Goal: Information Seeking & Learning: Learn about a topic

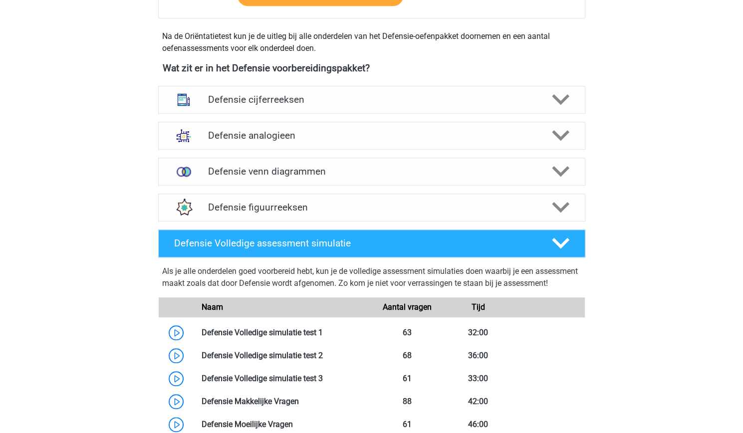
scroll to position [433, 0]
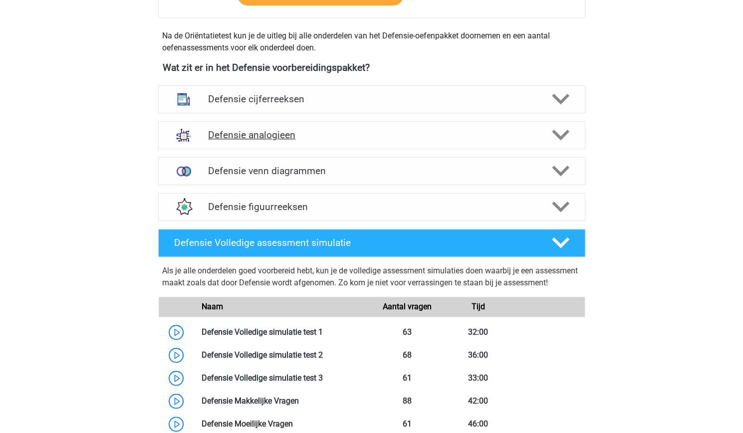
click at [182, 143] on img at bounding box center [184, 135] width 26 height 26
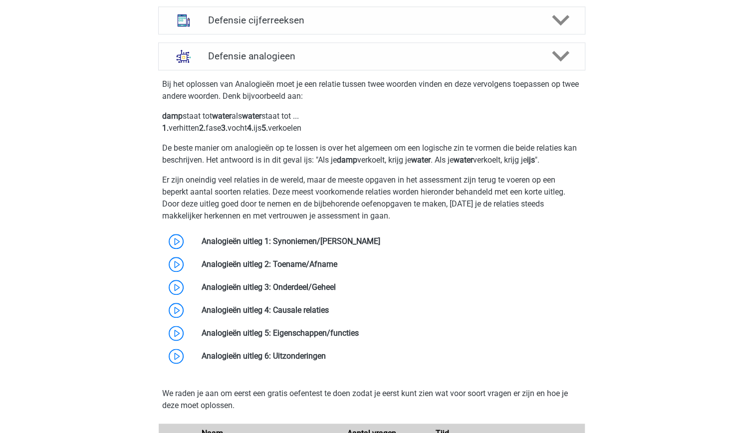
scroll to position [539, 0]
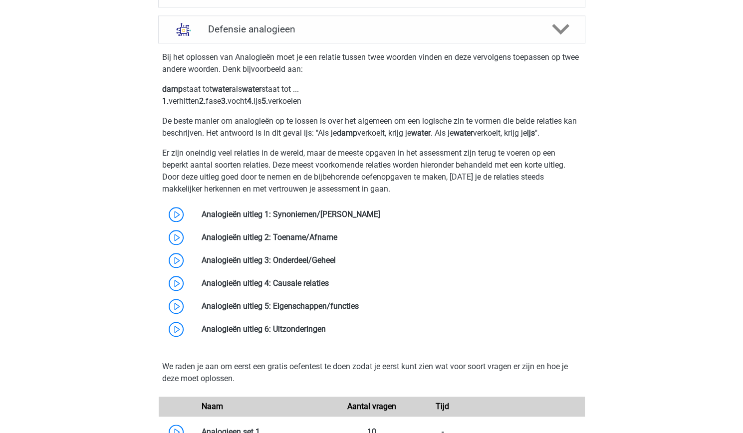
click at [448, 81] on div "Bij het oplossen van Analogieën moet je een relatie tussen twee woorden vinden …" at bounding box center [371, 194] width 435 height 294
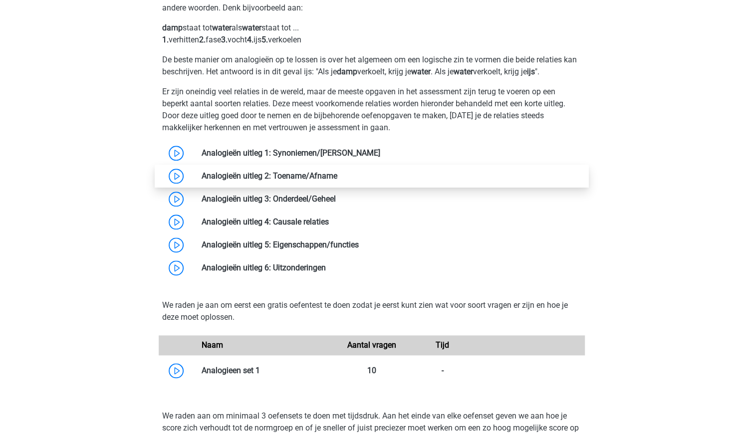
scroll to position [603, 0]
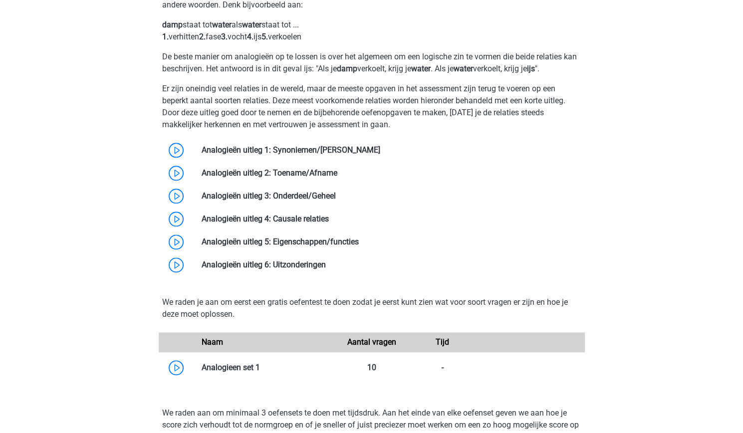
click at [280, 112] on p "Er zijn oneindig veel relaties in de wereld, maar de meeste opgaven in het asse…" at bounding box center [371, 107] width 419 height 48
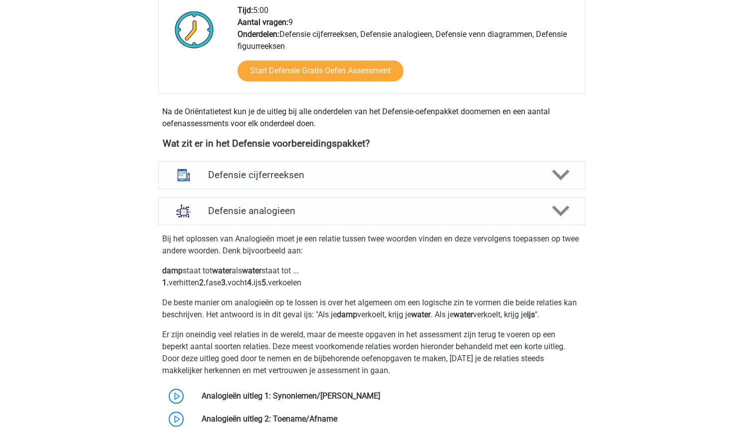
scroll to position [368, 0]
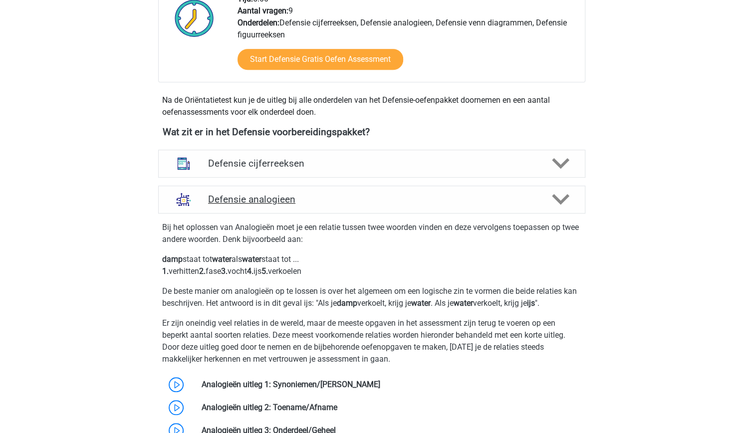
click at [216, 189] on div "Defensie analogieen" at bounding box center [371, 200] width 427 height 28
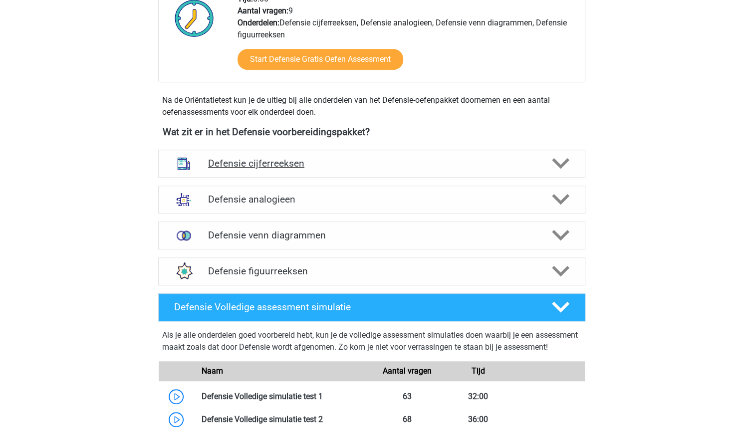
click at [211, 155] on div "Defensie cijferreeksen" at bounding box center [371, 164] width 427 height 28
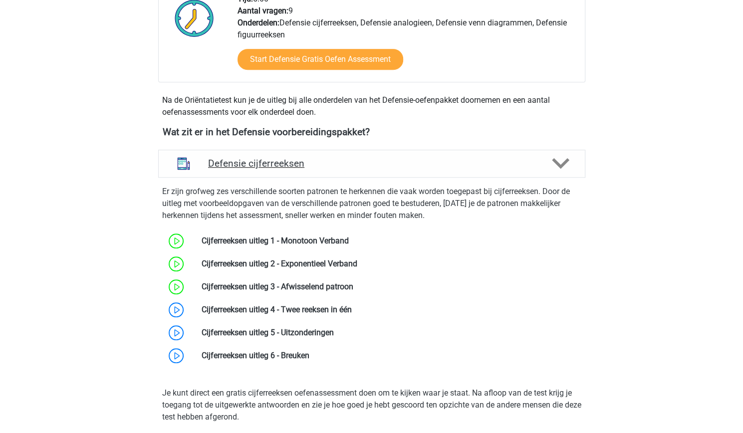
click at [211, 155] on div "Defensie cijferreeksen" at bounding box center [371, 164] width 427 height 28
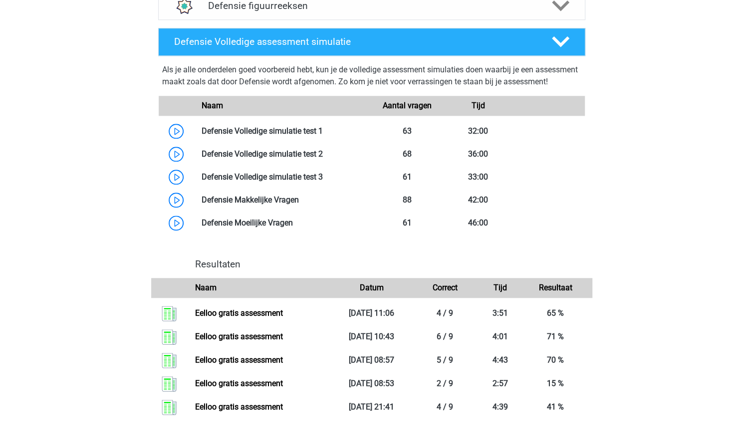
scroll to position [548, 0]
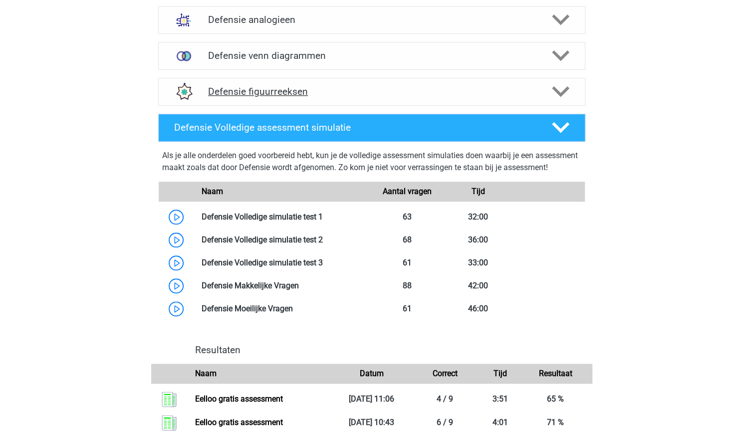
click at [207, 101] on div "Defensie figuurreeksen" at bounding box center [371, 92] width 427 height 28
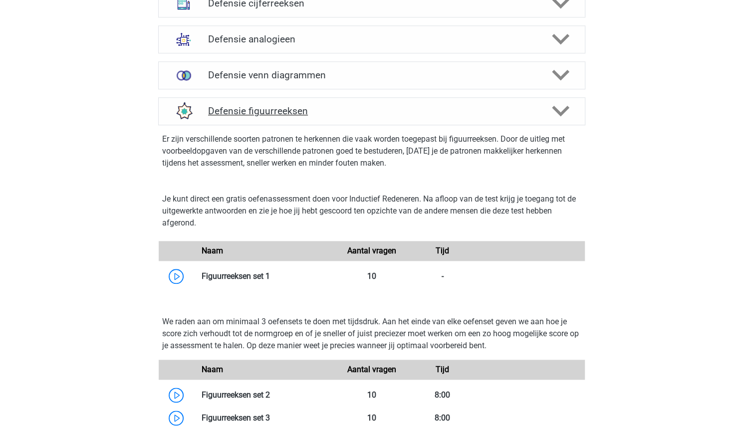
scroll to position [530, 0]
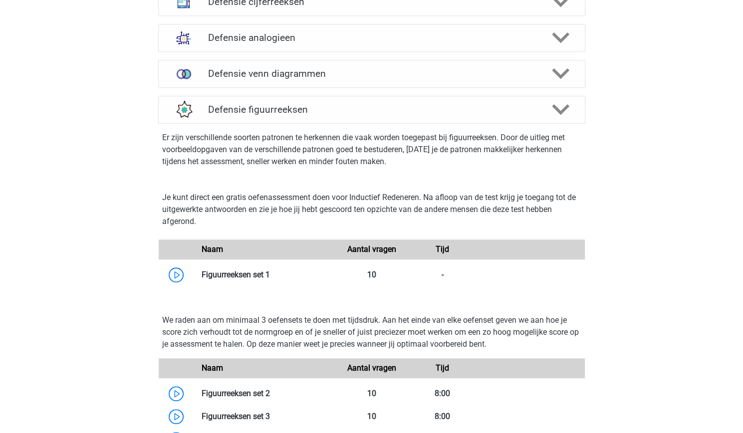
click at [461, 156] on p "Er zijn verschillende soorten patronen te herkennen die vaak worden toegepast b…" at bounding box center [371, 150] width 419 height 36
click at [268, 121] on div "Defensie figuurreeksen" at bounding box center [371, 110] width 427 height 28
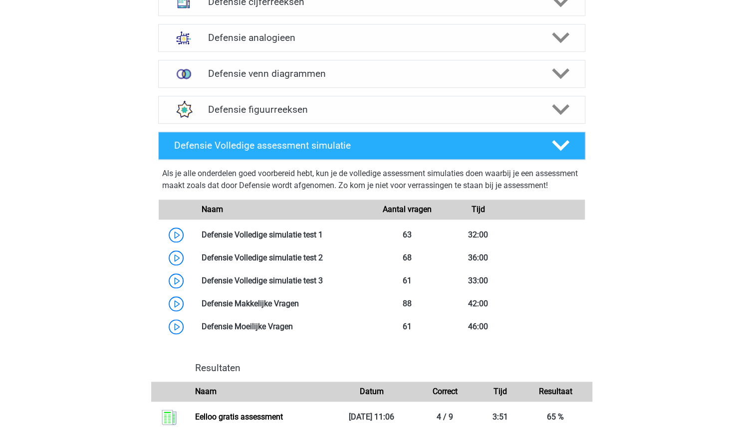
scroll to position [469, 0]
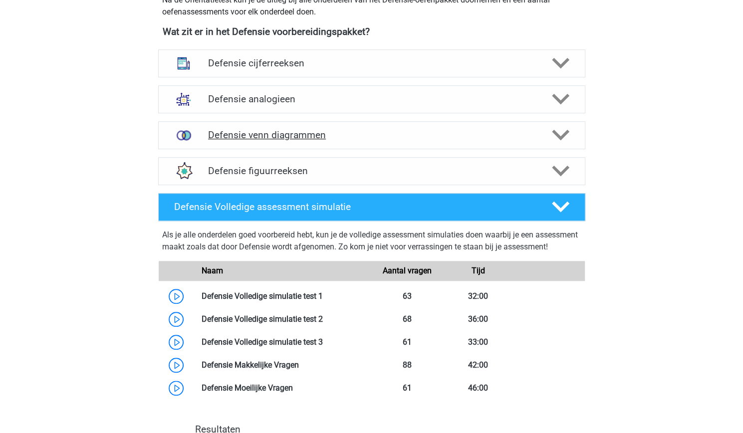
click at [325, 147] on div "Defensie venn diagrammen" at bounding box center [371, 135] width 427 height 28
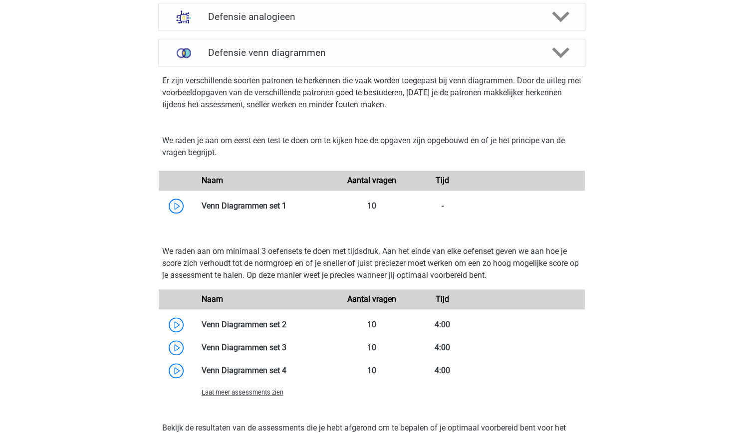
scroll to position [552, 0]
click at [287, 202] on link at bounding box center [287, 205] width 0 height 9
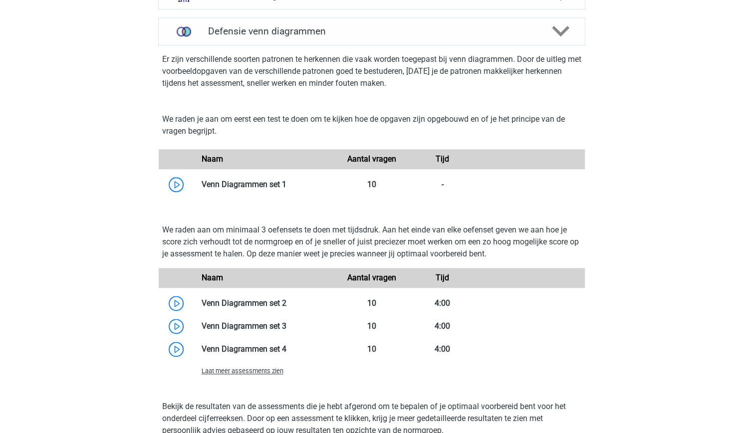
scroll to position [574, 0]
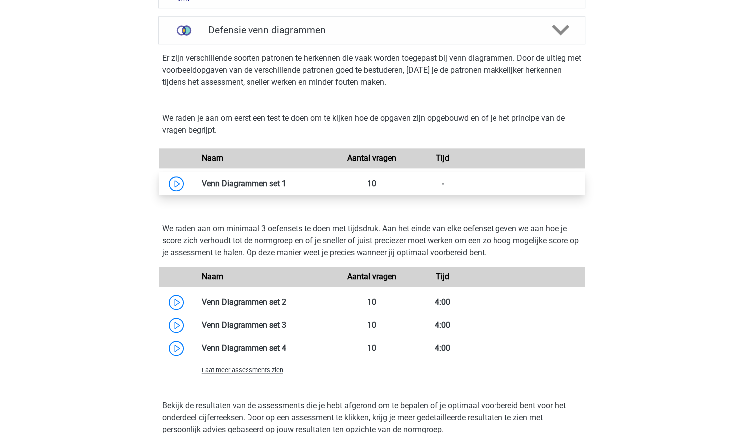
click at [287, 179] on link at bounding box center [287, 183] width 0 height 9
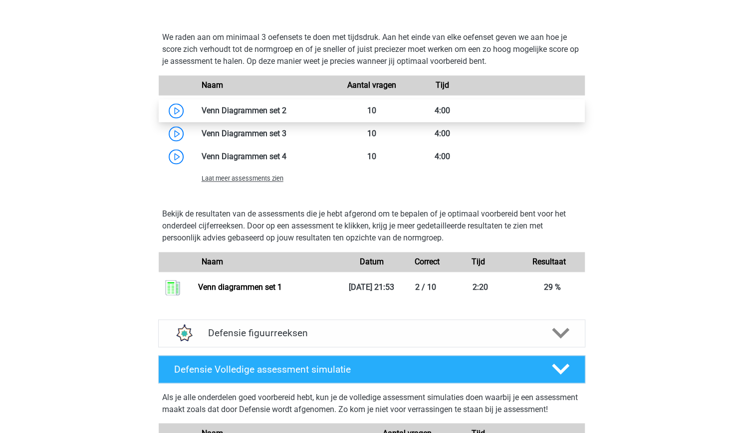
scroll to position [770, 0]
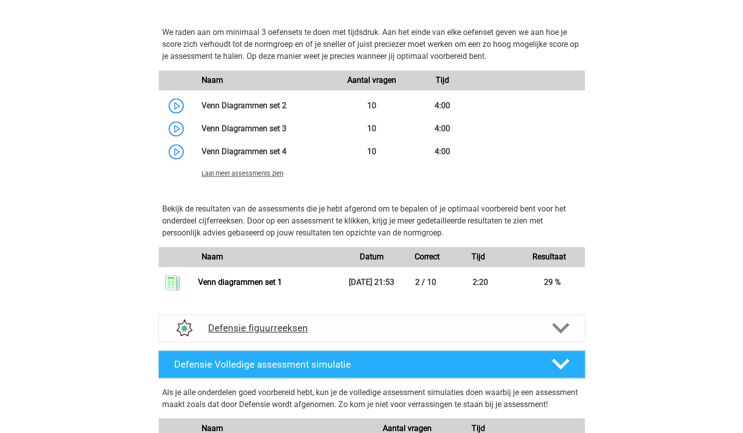
click at [268, 315] on div "Defensie figuurreeksen" at bounding box center [371, 329] width 427 height 28
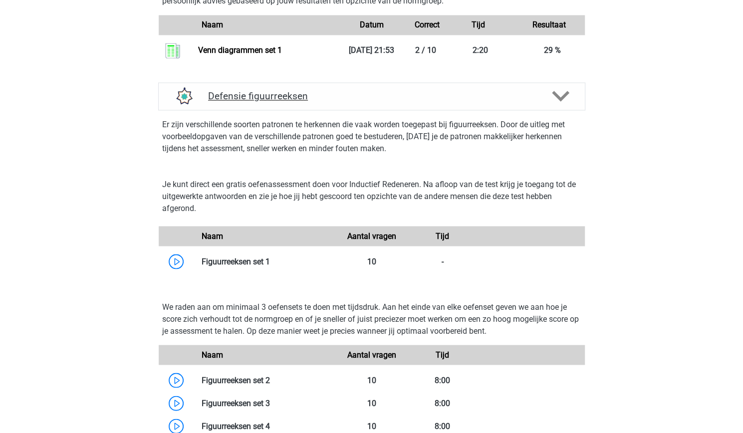
scroll to position [1004, 0]
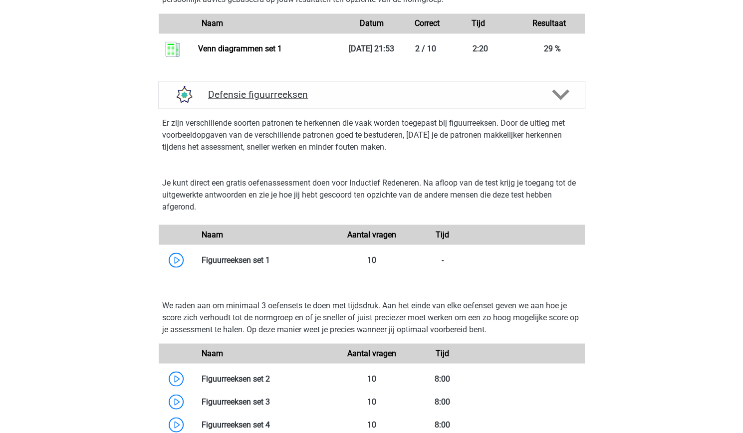
click at [268, 315] on p "We raden aan om minimaal 3 oefensets te doen met tijdsdruk. Aan het einde van e…" at bounding box center [371, 318] width 419 height 36
click at [270, 258] on link at bounding box center [270, 259] width 0 height 9
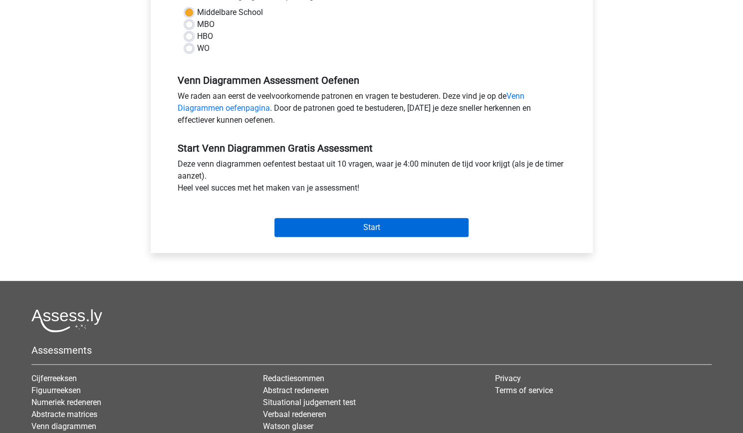
scroll to position [245, 0]
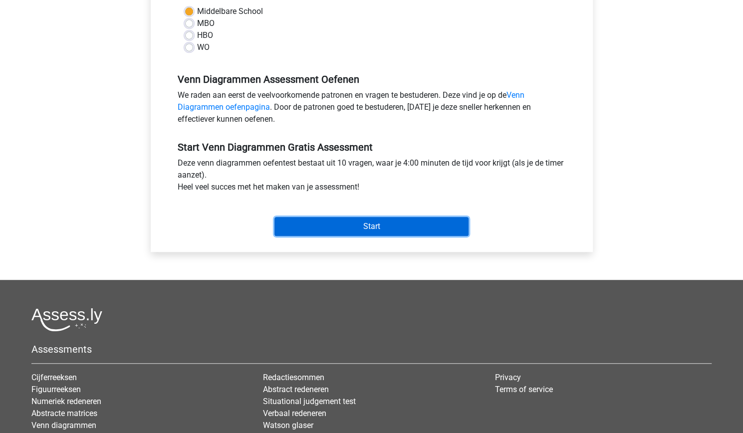
click at [322, 221] on input "Start" at bounding box center [372, 226] width 194 height 19
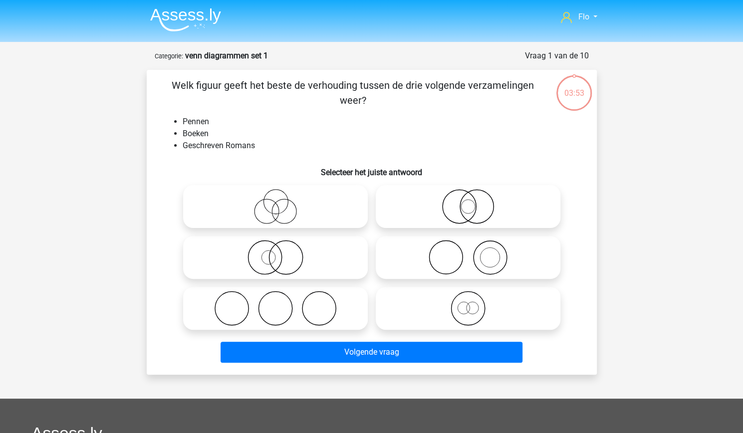
click at [417, 262] on icon at bounding box center [468, 257] width 177 height 35
click at [468, 253] on input "radio" at bounding box center [471, 249] width 6 height 6
radio input "true"
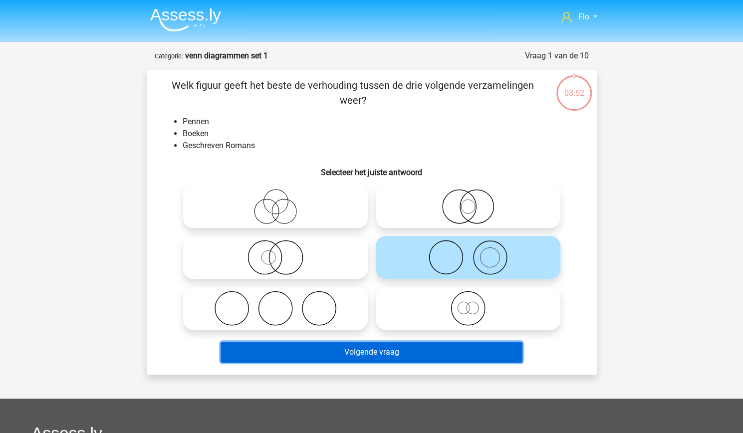
click at [377, 353] on button "Volgende vraag" at bounding box center [372, 352] width 302 height 21
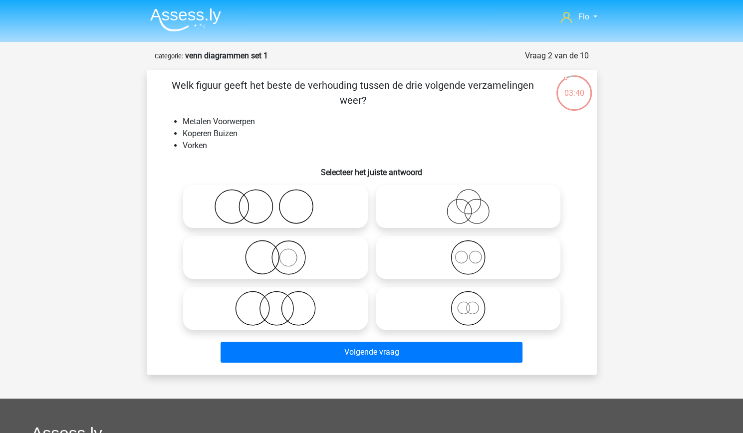
click at [443, 256] on icon at bounding box center [468, 257] width 177 height 35
click at [468, 253] on input "radio" at bounding box center [471, 249] width 6 height 6
radio input "true"
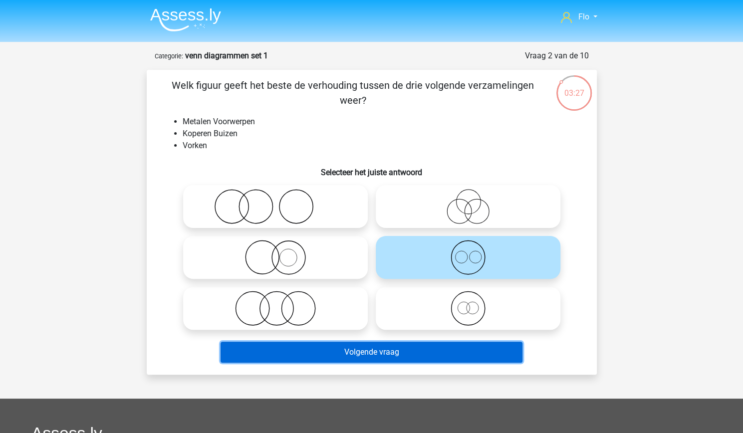
click at [361, 358] on button "Volgende vraag" at bounding box center [372, 352] width 302 height 21
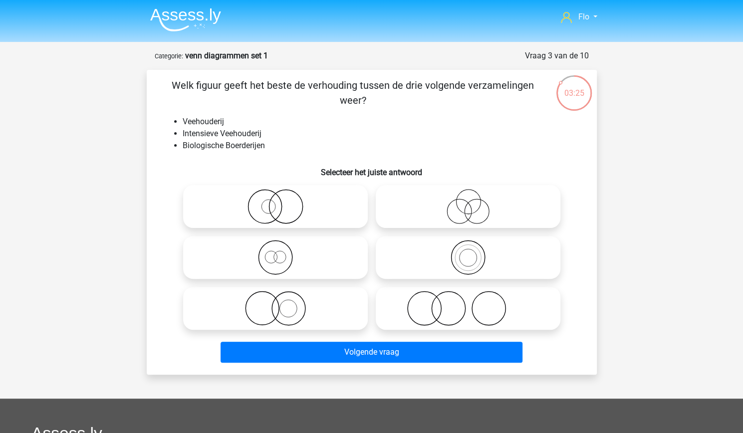
scroll to position [4, 0]
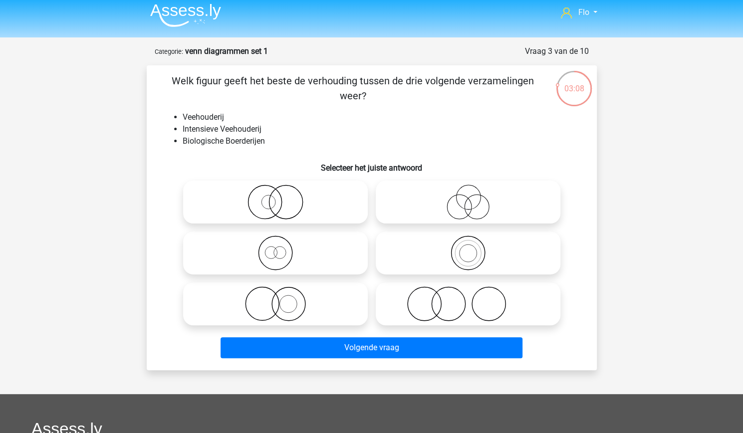
drag, startPoint x: 419, startPoint y: 299, endPoint x: 348, endPoint y: 259, distance: 82.1
click at [348, 259] on div at bounding box center [371, 253] width 385 height 153
click at [348, 259] on icon at bounding box center [275, 253] width 177 height 35
click at [282, 248] on input "radio" at bounding box center [279, 245] width 6 height 6
radio input "true"
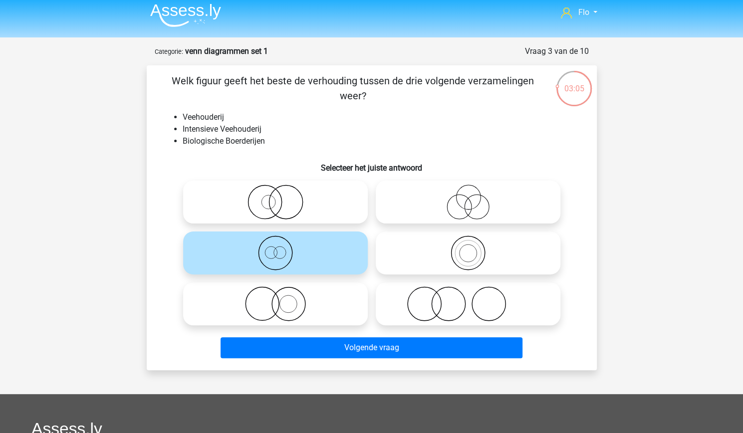
click at [351, 295] on icon at bounding box center [275, 304] width 177 height 35
click at [282, 295] on input "radio" at bounding box center [279, 296] width 6 height 6
radio input "true"
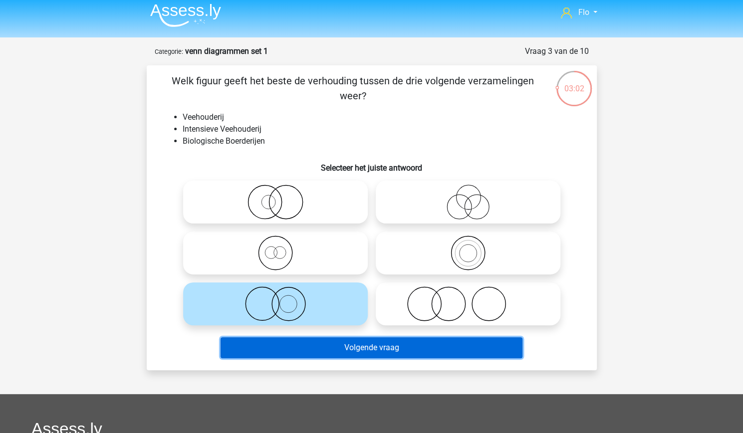
click at [348, 352] on button "Volgende vraag" at bounding box center [372, 347] width 302 height 21
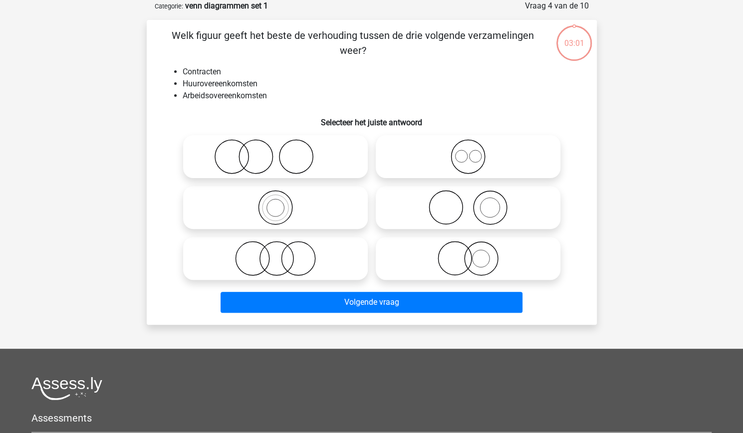
scroll to position [17, 0]
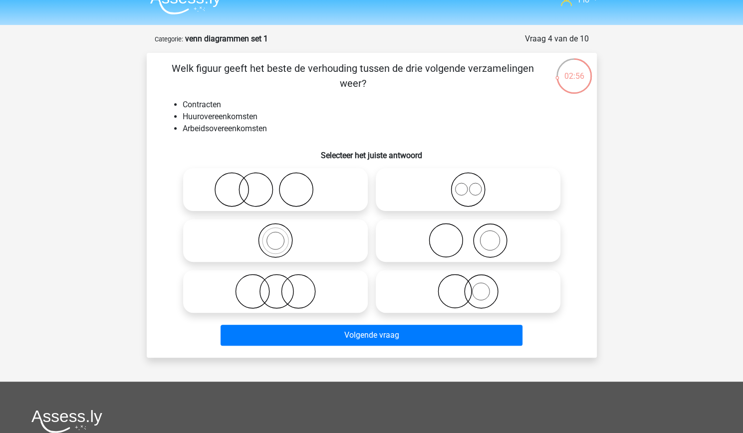
click at [456, 190] on icon at bounding box center [468, 189] width 177 height 35
click at [468, 185] on input "radio" at bounding box center [471, 181] width 6 height 6
radio input "true"
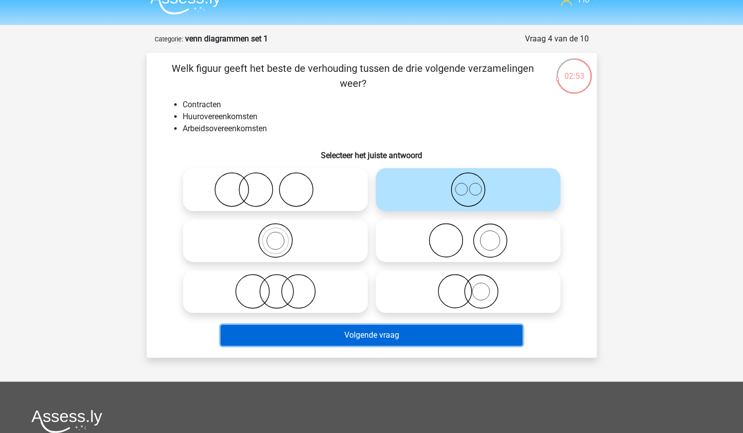
click at [360, 331] on button "Volgende vraag" at bounding box center [372, 335] width 302 height 21
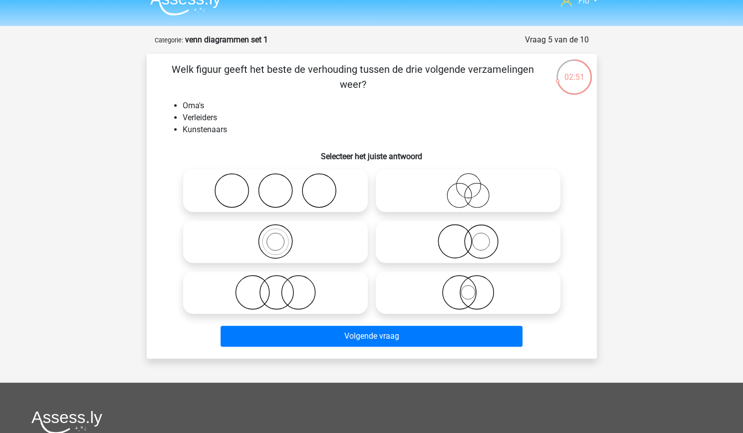
scroll to position [15, 0]
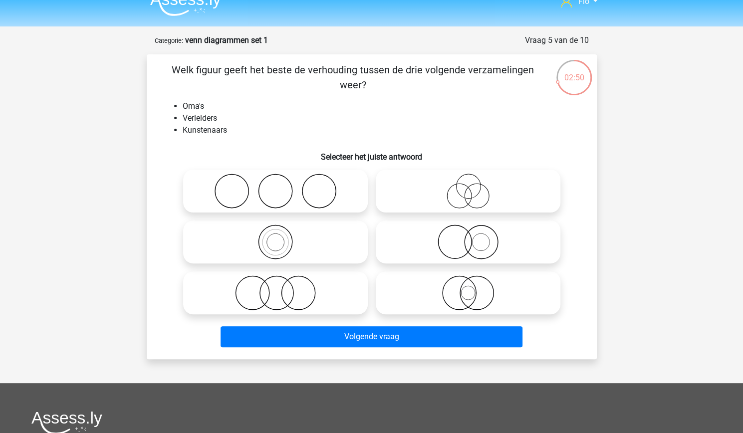
click at [461, 209] on label at bounding box center [468, 191] width 185 height 43
click at [468, 186] on input "radio" at bounding box center [471, 183] width 6 height 6
radio input "true"
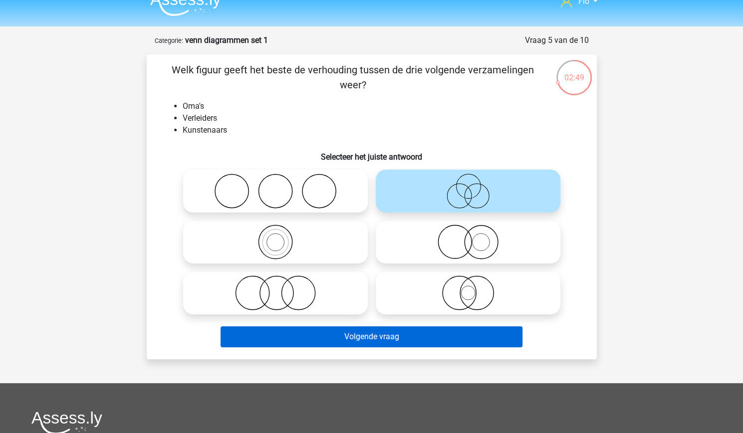
click at [326, 347] on div "Volgende vraag" at bounding box center [371, 339] width 385 height 25
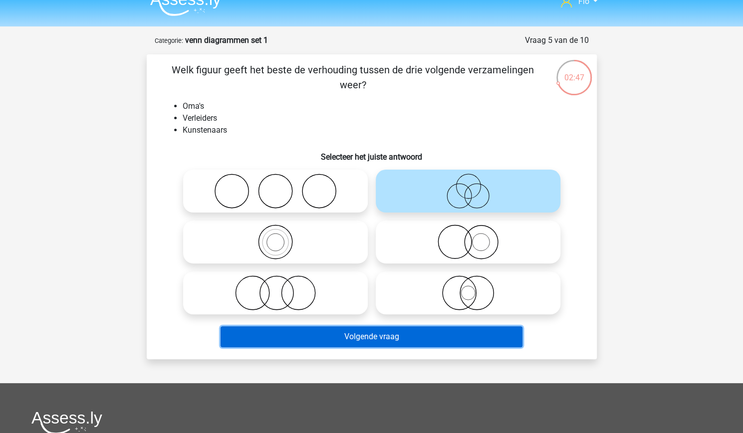
click at [334, 340] on button "Volgende vraag" at bounding box center [372, 337] width 302 height 21
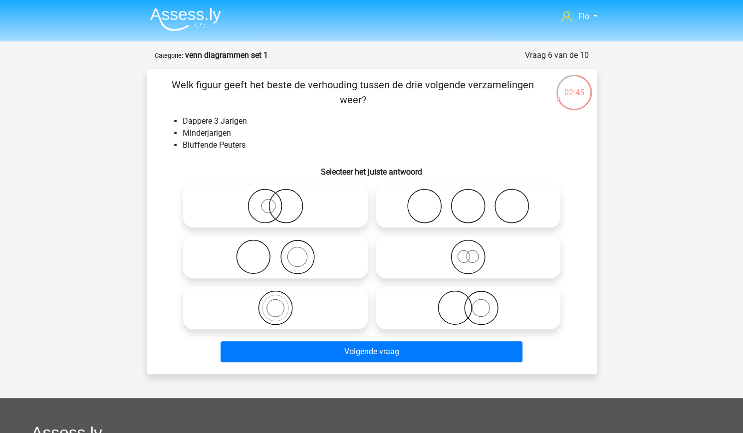
scroll to position [1, 0]
click at [332, 310] on icon at bounding box center [275, 307] width 177 height 35
click at [282, 303] on input "radio" at bounding box center [279, 299] width 6 height 6
radio input "true"
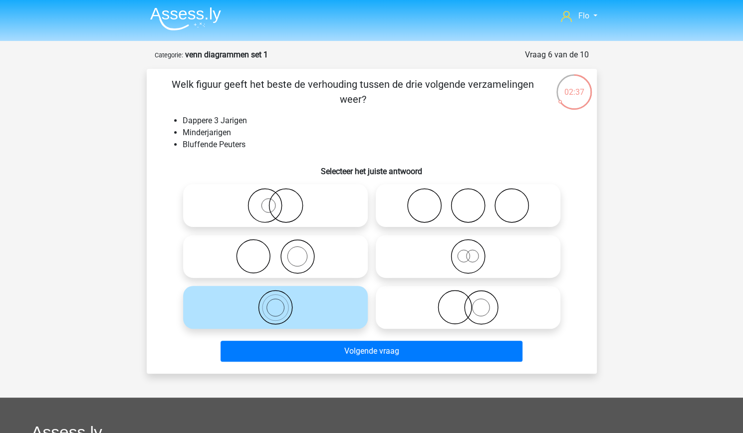
click at [429, 246] on icon at bounding box center [468, 256] width 177 height 35
click at [468, 246] on input "radio" at bounding box center [471, 248] width 6 height 6
radio input "true"
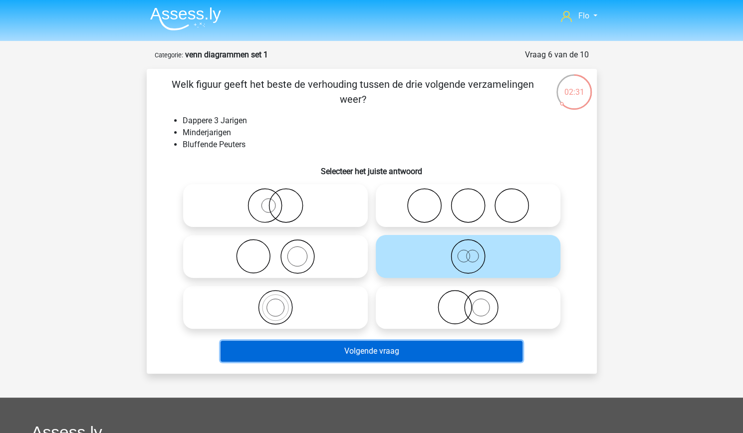
click at [328, 352] on button "Volgende vraag" at bounding box center [372, 351] width 302 height 21
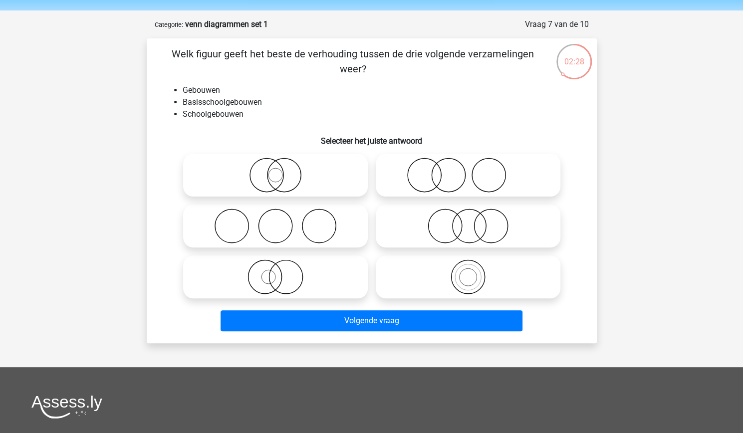
scroll to position [32, 0]
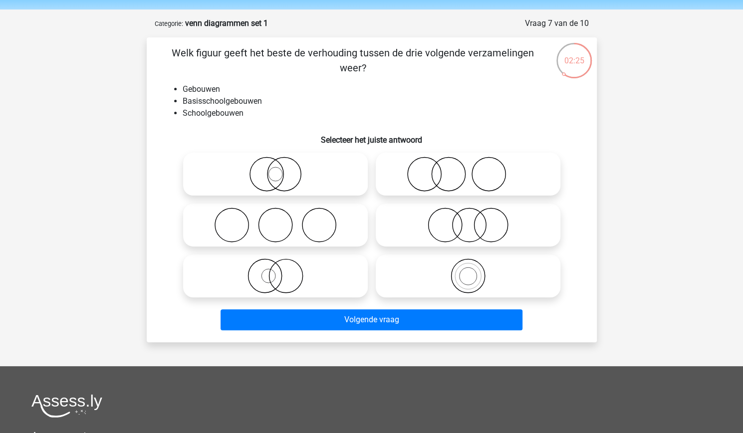
click at [423, 274] on icon at bounding box center [468, 276] width 177 height 35
click at [468, 271] on input "radio" at bounding box center [471, 268] width 6 height 6
radio input "true"
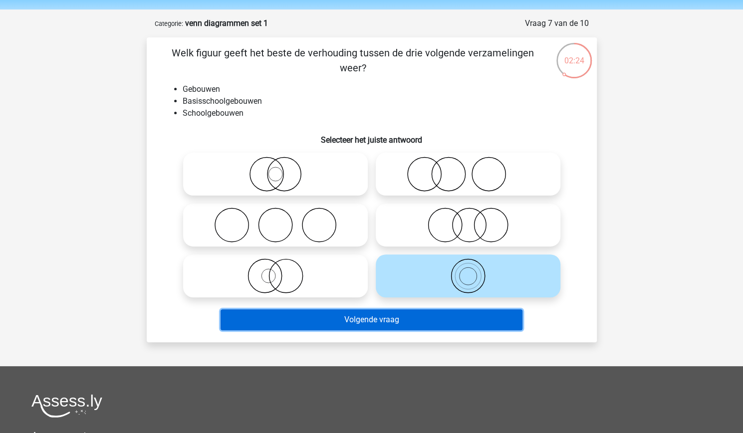
click at [352, 321] on button "Volgende vraag" at bounding box center [372, 320] width 302 height 21
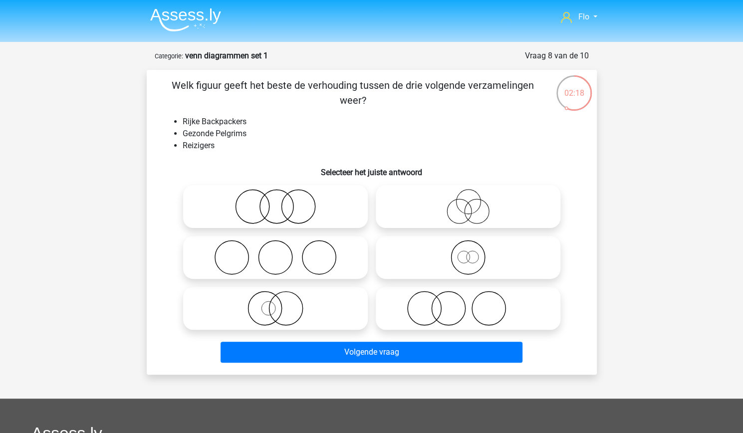
scroll to position [9, 0]
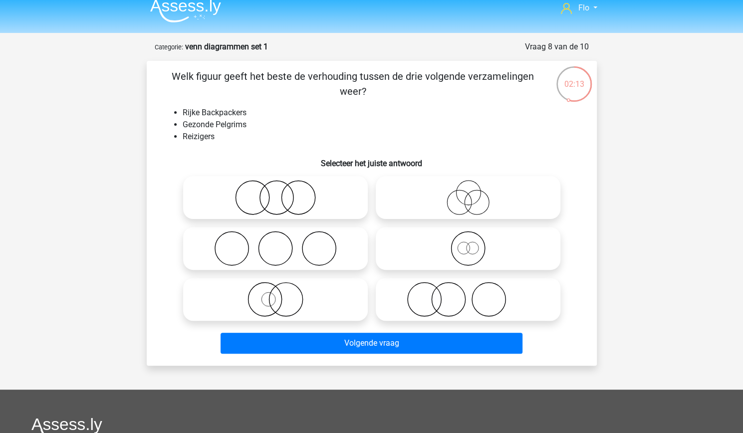
click at [458, 248] on icon at bounding box center [468, 248] width 177 height 35
click at [468, 244] on input "radio" at bounding box center [471, 240] width 6 height 6
radio input "true"
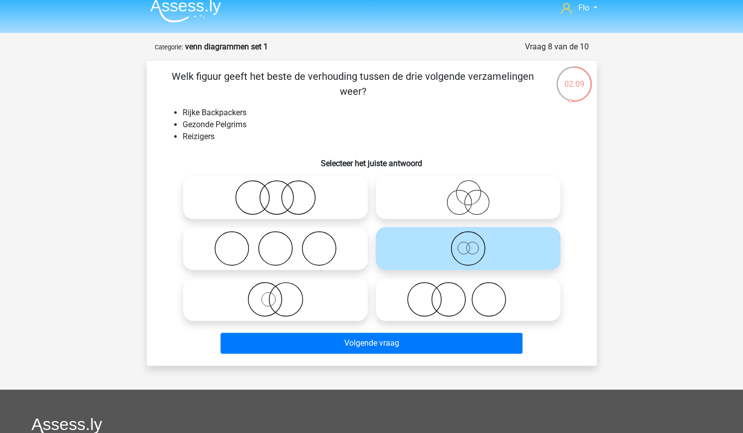
click at [329, 217] on label at bounding box center [275, 197] width 185 height 43
click at [282, 193] on input "radio" at bounding box center [279, 189] width 6 height 6
radio input "true"
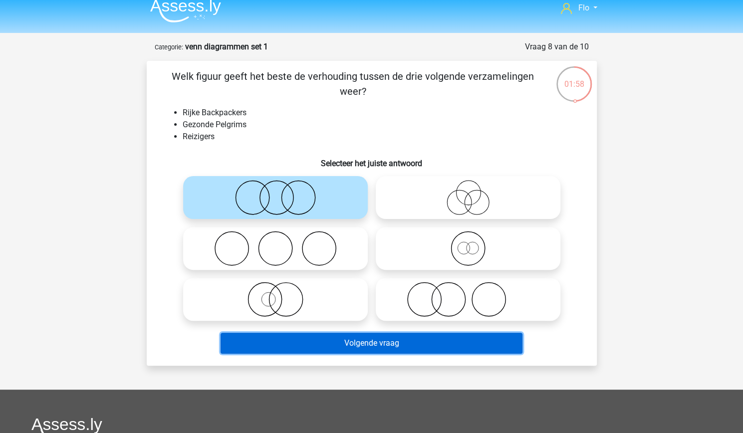
click at [346, 337] on button "Volgende vraag" at bounding box center [372, 343] width 302 height 21
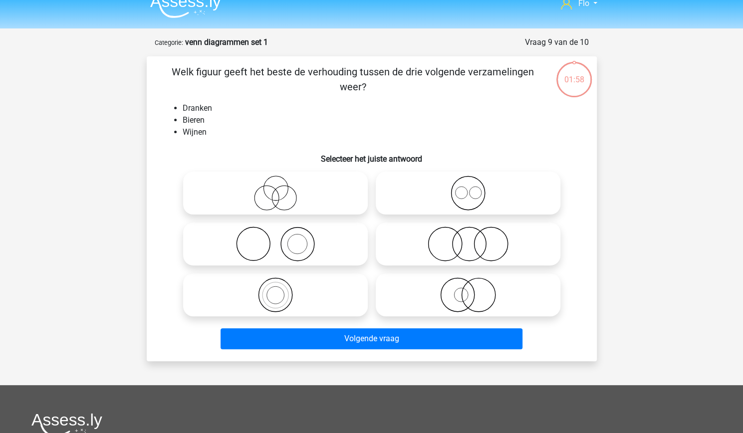
scroll to position [13, 0]
click at [448, 207] on icon at bounding box center [468, 193] width 177 height 35
click at [468, 189] on input "radio" at bounding box center [471, 185] width 6 height 6
radio input "true"
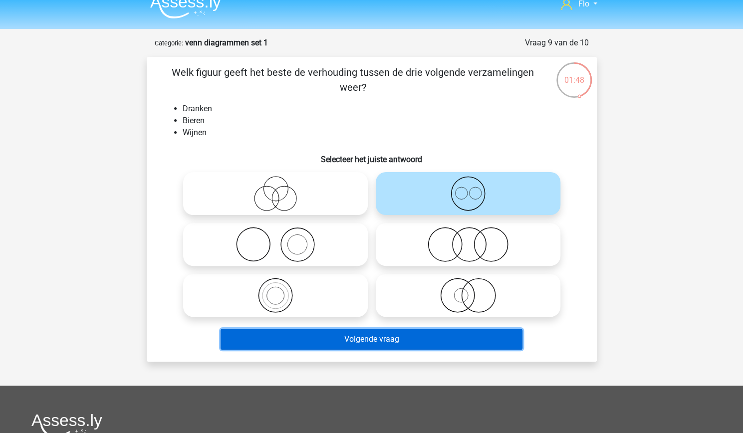
click at [338, 343] on button "Volgende vraag" at bounding box center [372, 339] width 302 height 21
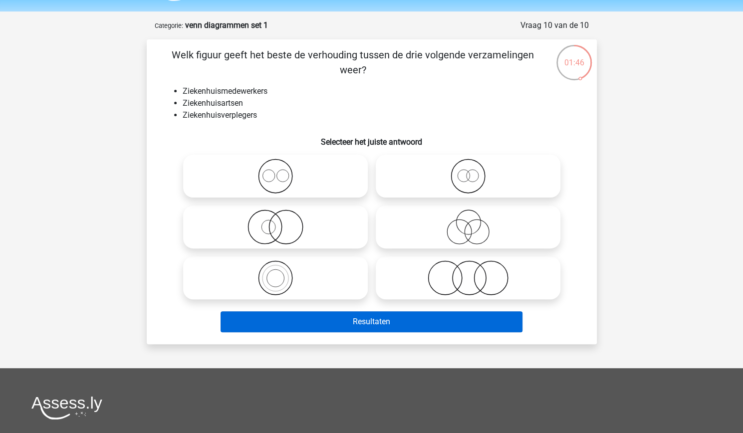
scroll to position [32, 0]
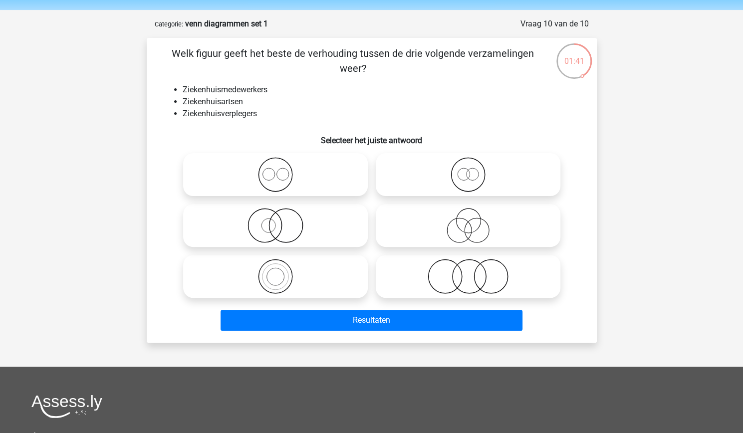
click at [306, 185] on icon at bounding box center [275, 174] width 177 height 35
click at [282, 170] on input "radio" at bounding box center [279, 166] width 6 height 6
radio input "true"
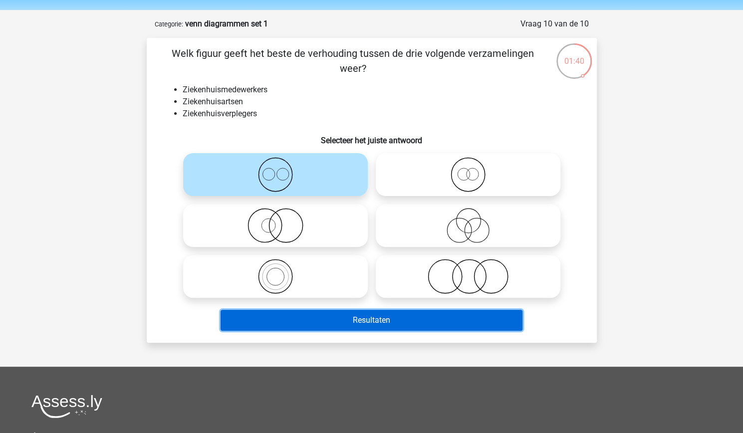
click at [354, 320] on button "Resultaten" at bounding box center [372, 320] width 302 height 21
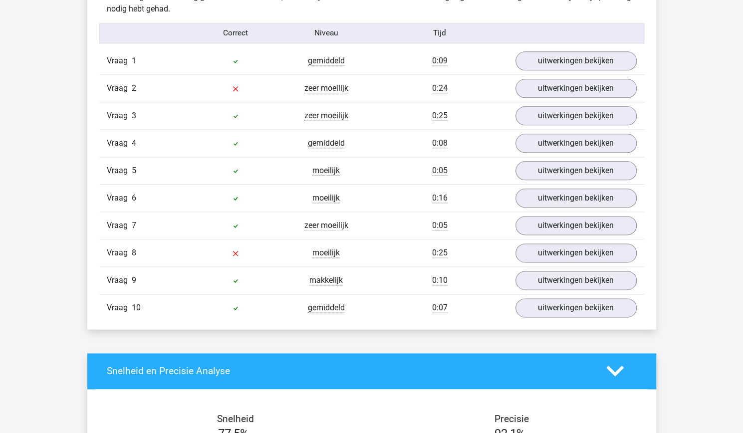
scroll to position [641, 0]
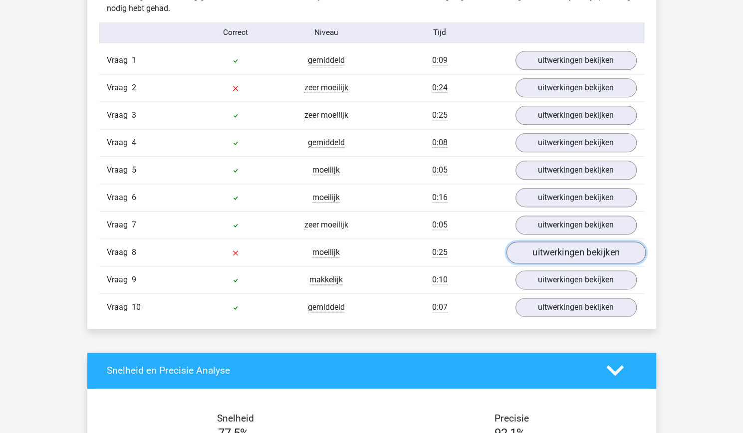
click at [523, 252] on link "uitwerkingen bekijken" at bounding box center [575, 253] width 139 height 22
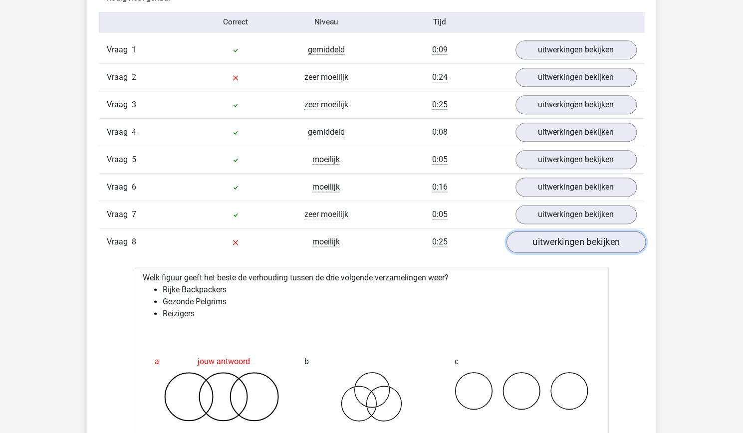
scroll to position [651, 0]
click at [539, 64] on div "Vraag 2 zeer moeilijk 0:24 uitwerkingen bekijken" at bounding box center [371, 77] width 545 height 27
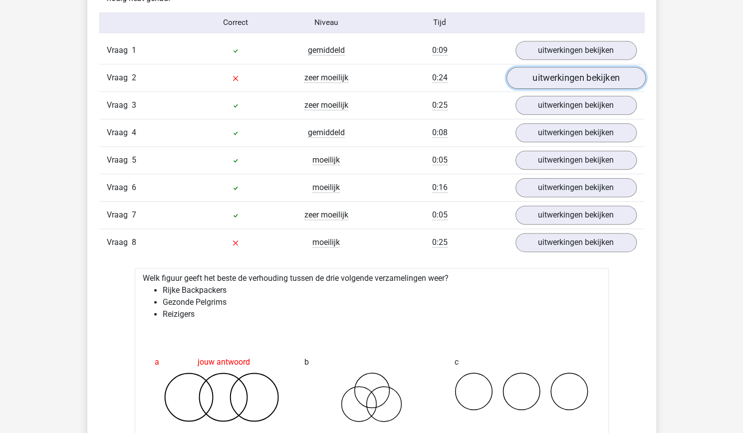
click at [538, 74] on link "uitwerkingen bekijken" at bounding box center [575, 78] width 139 height 22
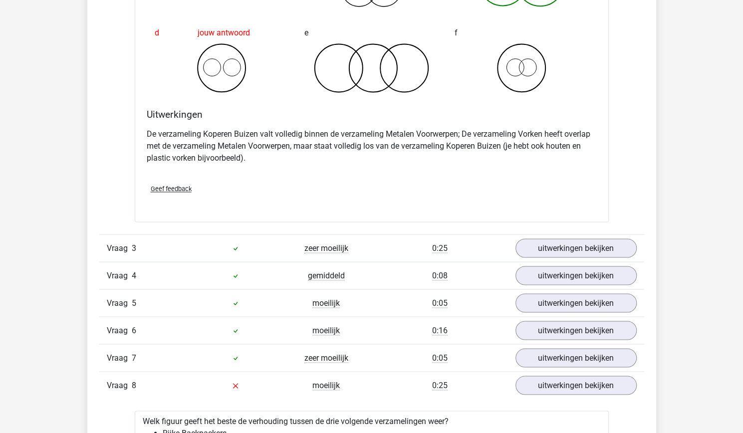
scroll to position [919, 0]
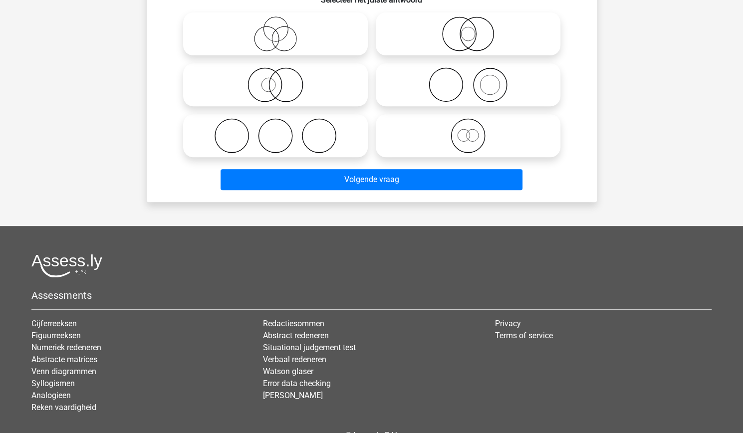
scroll to position [177, 0]
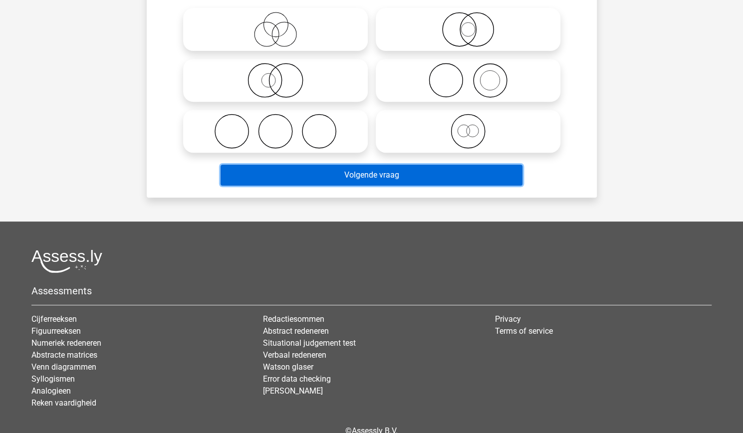
click at [306, 175] on button "Volgende vraag" at bounding box center [372, 175] width 302 height 21
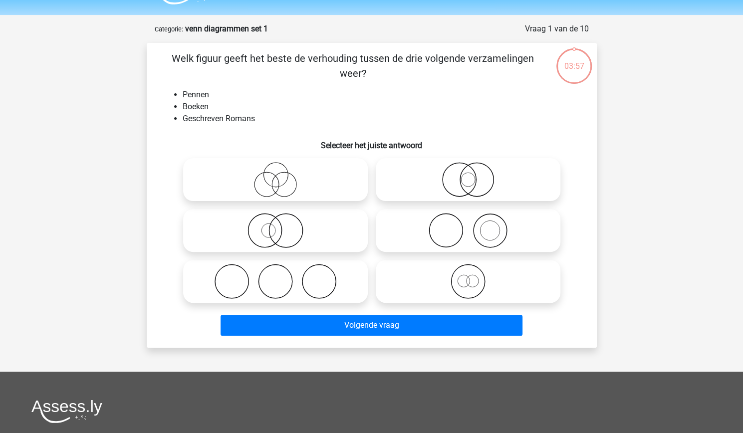
scroll to position [24, 0]
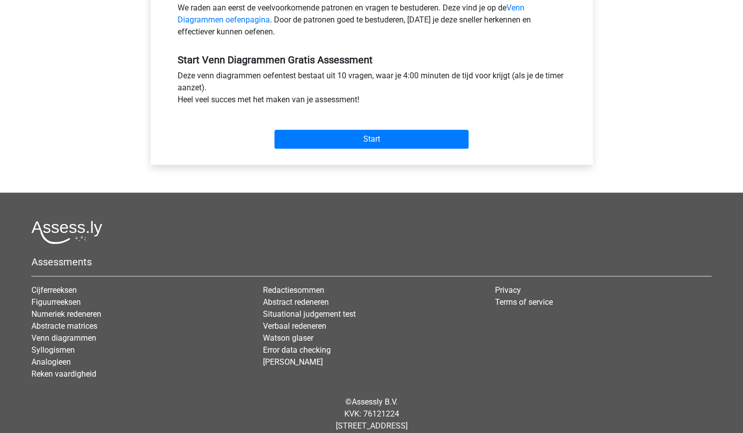
scroll to position [336, 0]
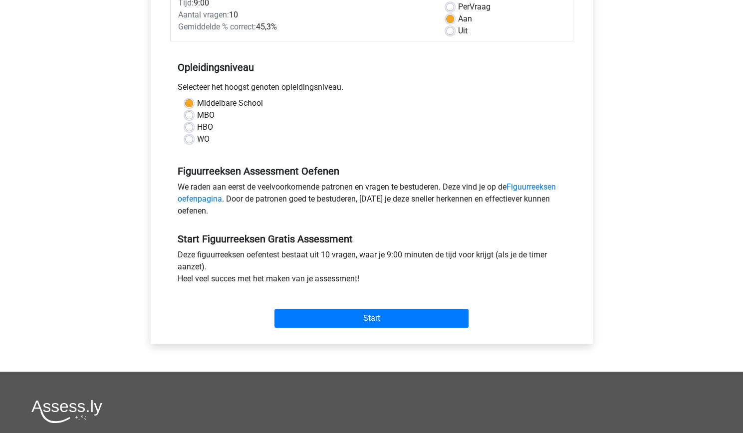
scroll to position [156, 0]
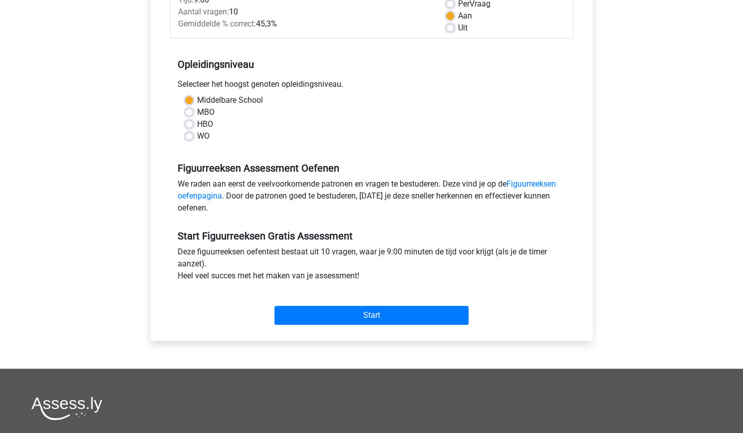
click at [308, 303] on div "Start" at bounding box center [371, 307] width 403 height 35
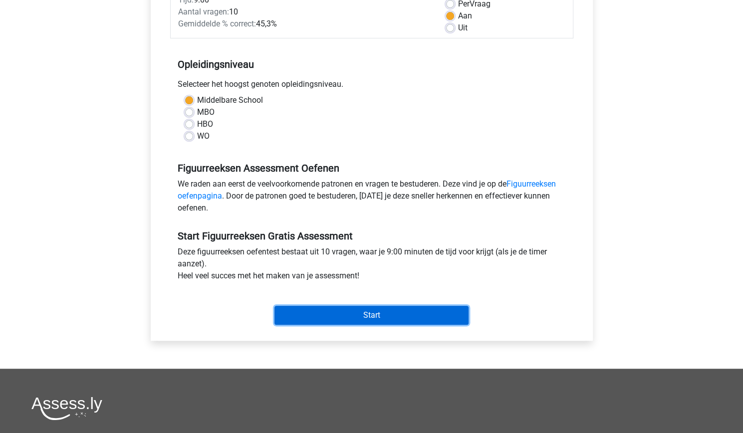
click at [305, 315] on input "Start" at bounding box center [372, 315] width 194 height 19
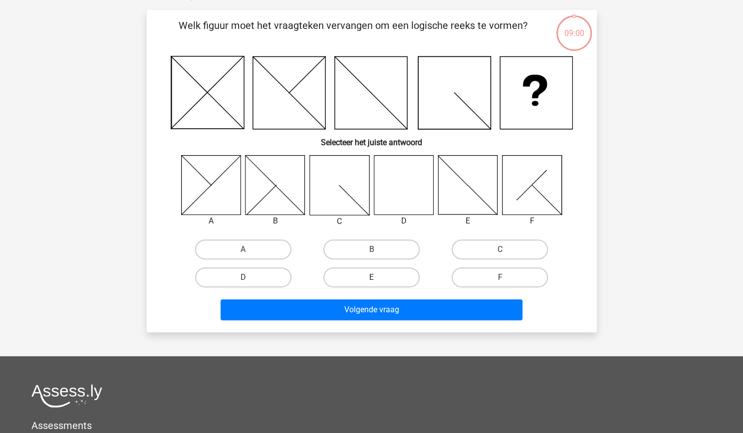
scroll to position [61, 0]
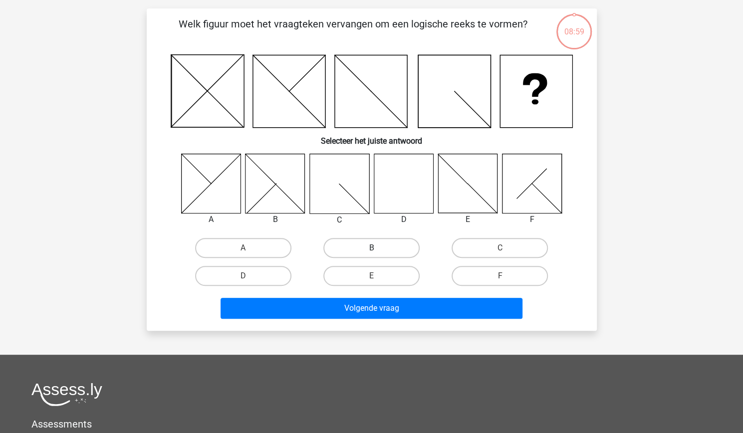
click at [371, 254] on label "B" at bounding box center [372, 248] width 96 height 20
click at [371, 254] on input "B" at bounding box center [374, 251] width 6 height 6
radio input "true"
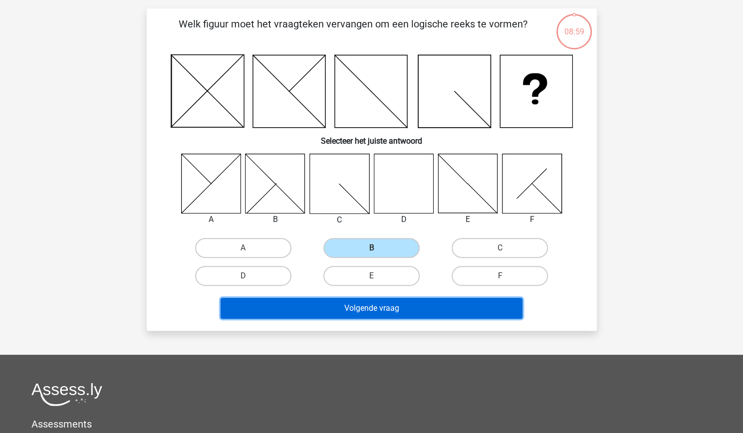
click at [361, 298] on button "Volgende vraag" at bounding box center [372, 308] width 302 height 21
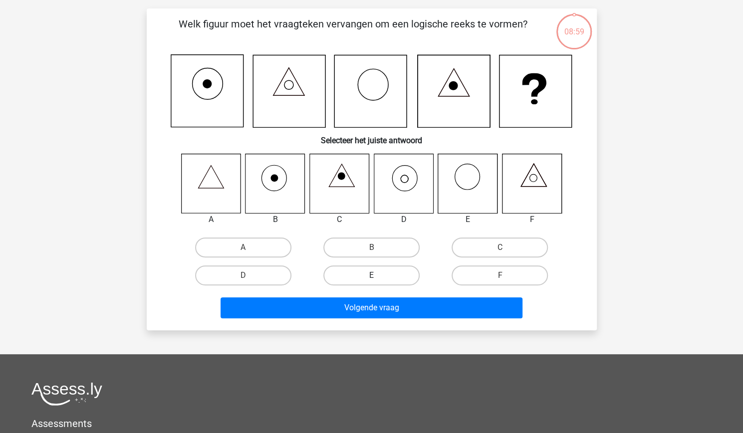
scroll to position [50, 0]
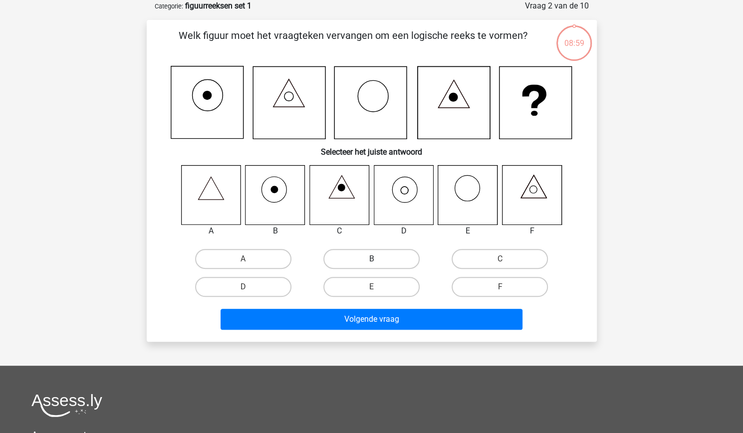
click at [356, 260] on label "B" at bounding box center [372, 259] width 96 height 20
click at [371, 260] on input "B" at bounding box center [374, 262] width 6 height 6
radio input "true"
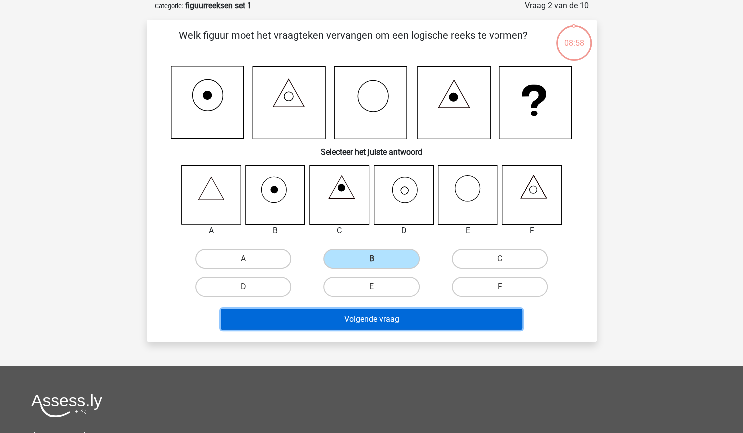
click at [321, 318] on button "Volgende vraag" at bounding box center [372, 319] width 302 height 21
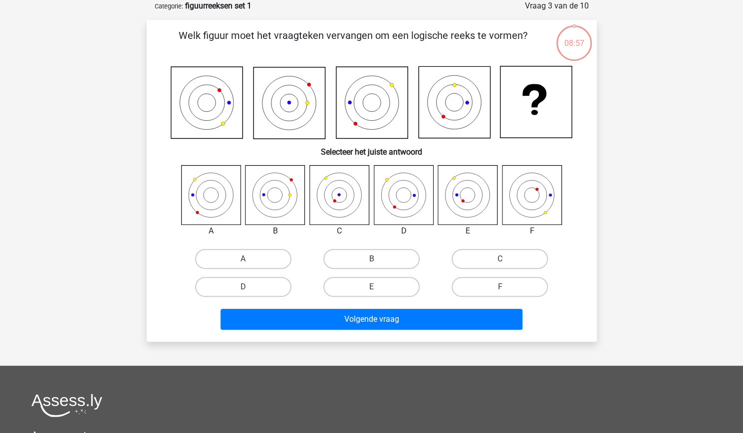
click at [372, 263] on input "B" at bounding box center [374, 262] width 6 height 6
radio input "true"
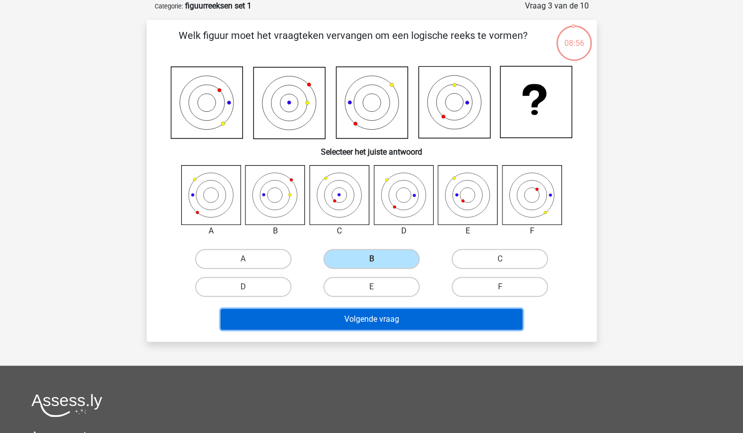
click at [337, 320] on button "Volgende vraag" at bounding box center [372, 319] width 302 height 21
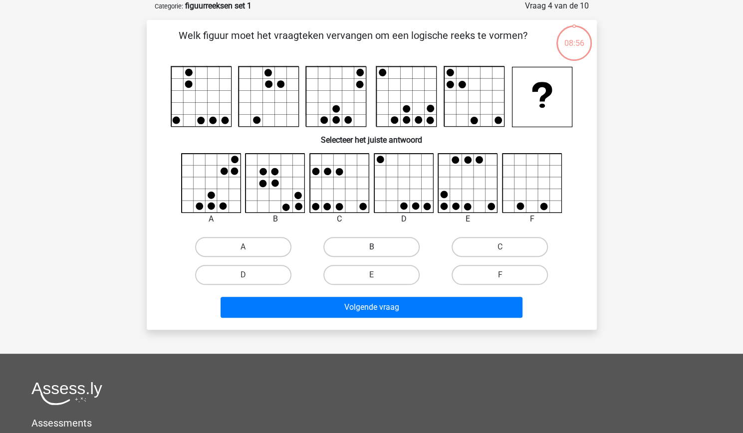
click at [360, 245] on label "B" at bounding box center [372, 247] width 96 height 20
click at [371, 247] on input "B" at bounding box center [374, 250] width 6 height 6
radio input "true"
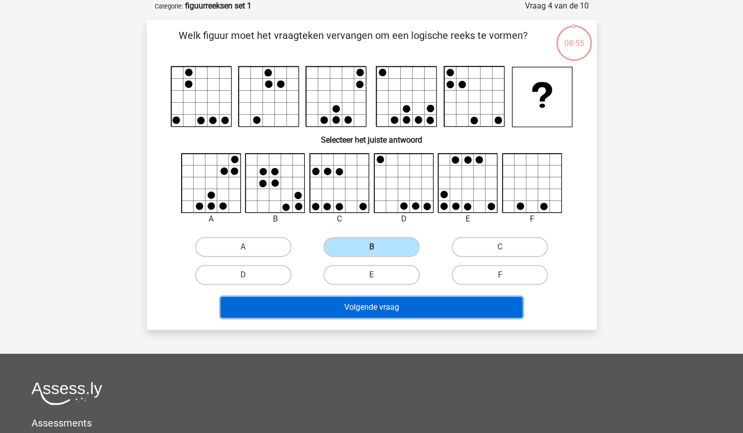
click at [352, 307] on button "Volgende vraag" at bounding box center [372, 307] width 302 height 21
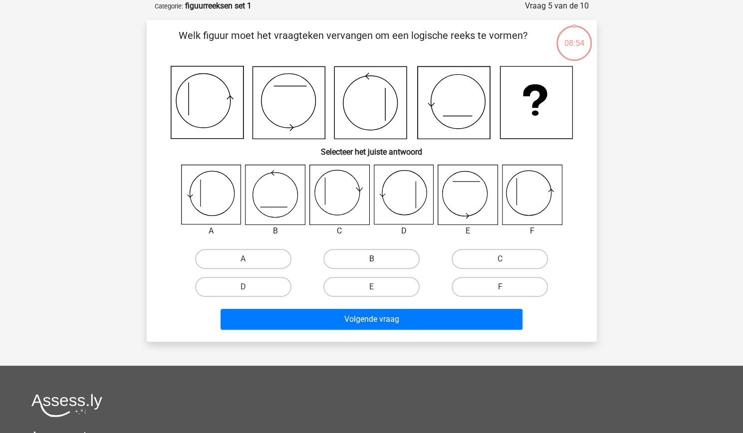
click at [371, 266] on label "B" at bounding box center [372, 259] width 96 height 20
click at [371, 266] on input "B" at bounding box center [374, 262] width 6 height 6
radio input "true"
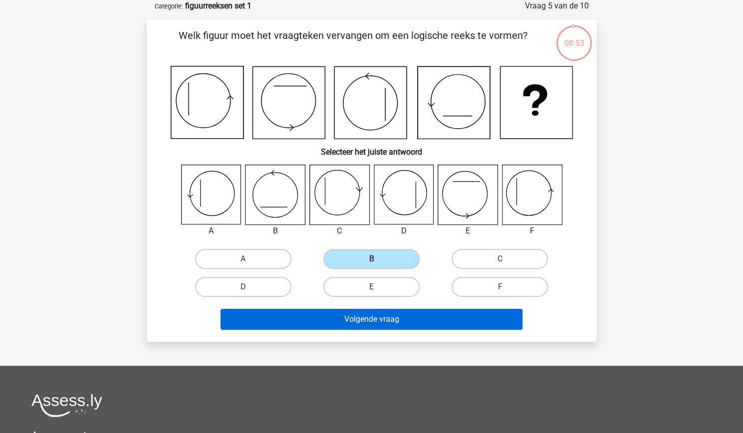
drag, startPoint x: 371, startPoint y: 266, endPoint x: 357, endPoint y: 314, distance: 49.3
click at [357, 314] on div "Welk figuur moet het vraagteken vervangen om een logische reeks te vormen? Sele…" at bounding box center [372, 181] width 442 height 306
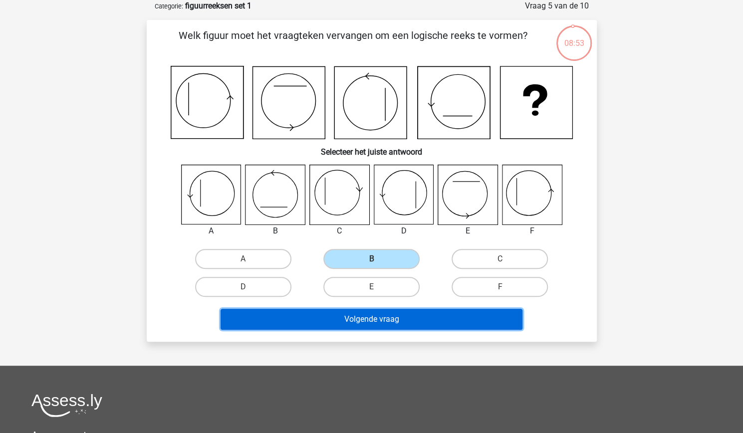
click at [357, 314] on button "Volgende vraag" at bounding box center [372, 319] width 302 height 21
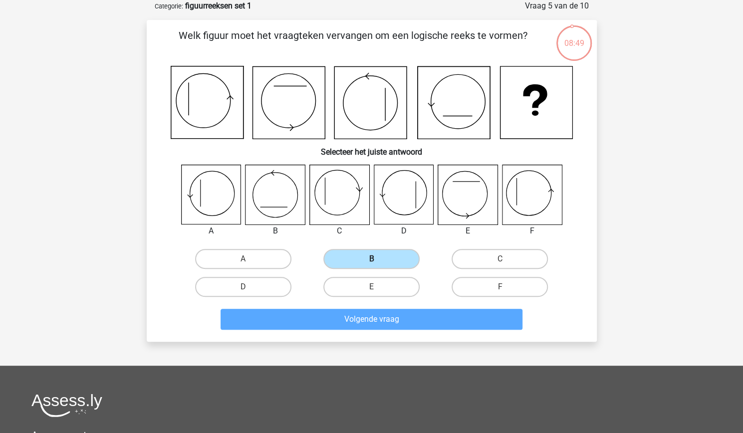
click at [379, 257] on label "B" at bounding box center [372, 259] width 96 height 20
click at [378, 259] on input "B" at bounding box center [374, 262] width 6 height 6
click at [376, 290] on input "E" at bounding box center [374, 290] width 6 height 6
radio input "true"
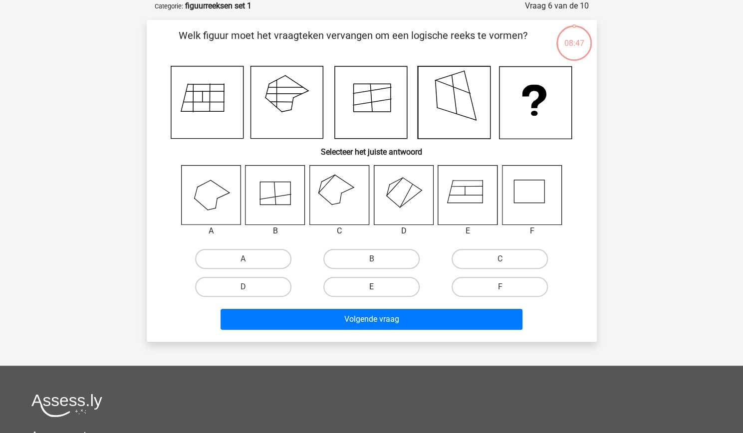
click at [370, 291] on label "E" at bounding box center [372, 287] width 96 height 20
click at [371, 291] on input "E" at bounding box center [374, 290] width 6 height 6
radio input "true"
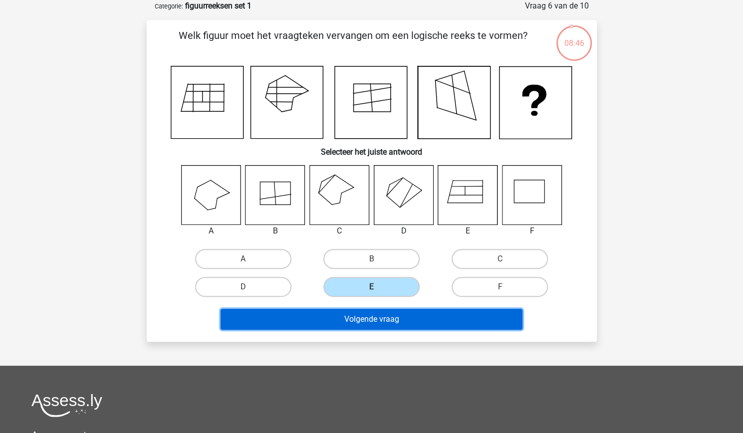
click at [363, 318] on button "Volgende vraag" at bounding box center [372, 319] width 302 height 21
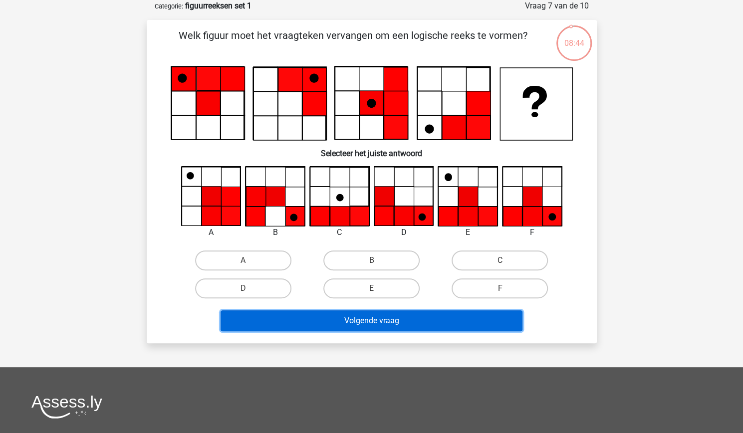
click at [375, 324] on button "Volgende vraag" at bounding box center [372, 321] width 302 height 21
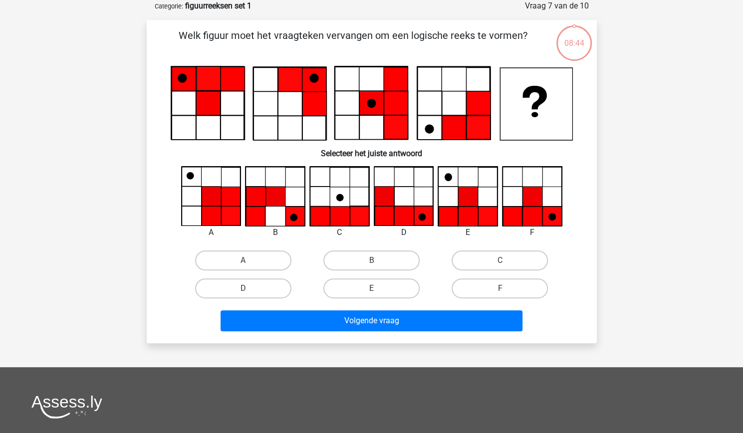
click at [371, 292] on input "E" at bounding box center [374, 292] width 6 height 6
radio input "true"
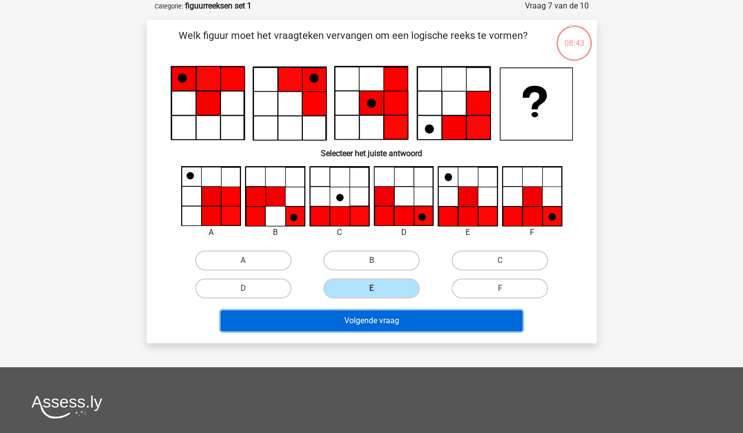
click at [365, 324] on button "Volgende vraag" at bounding box center [372, 321] width 302 height 21
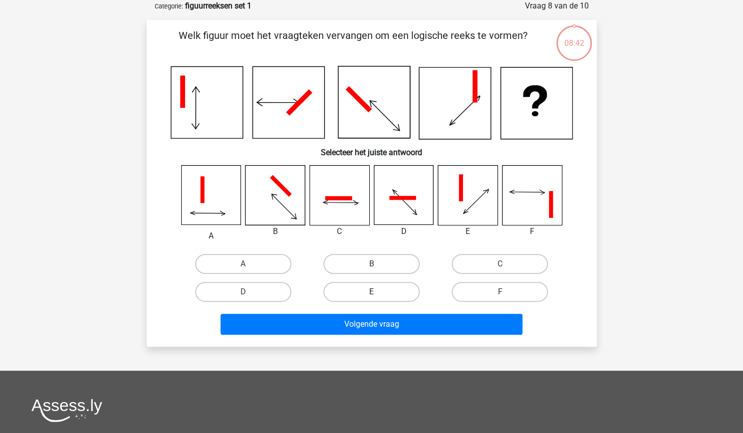
click at [367, 298] on label "E" at bounding box center [372, 292] width 96 height 20
click at [371, 298] on input "E" at bounding box center [374, 295] width 6 height 6
radio input "true"
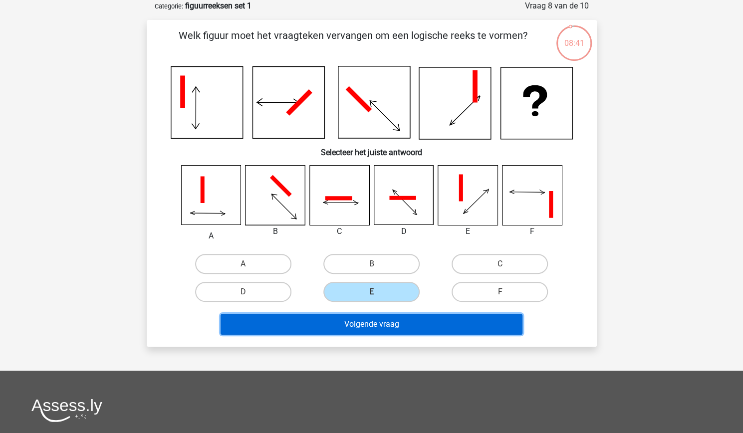
click at [367, 329] on button "Volgende vraag" at bounding box center [372, 324] width 302 height 21
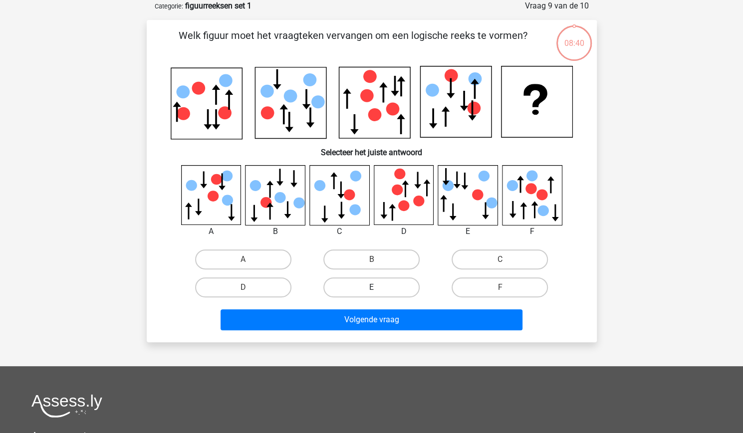
click at [376, 285] on label "E" at bounding box center [372, 288] width 96 height 20
click at [376, 288] on input "E" at bounding box center [374, 291] width 6 height 6
radio input "true"
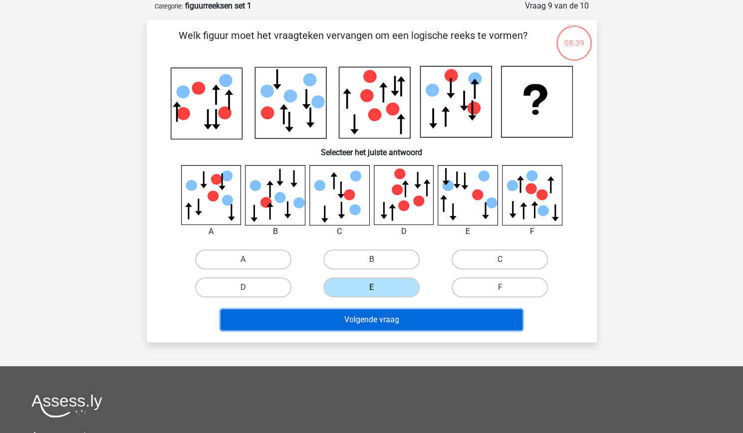
click at [384, 314] on button "Volgende vraag" at bounding box center [372, 320] width 302 height 21
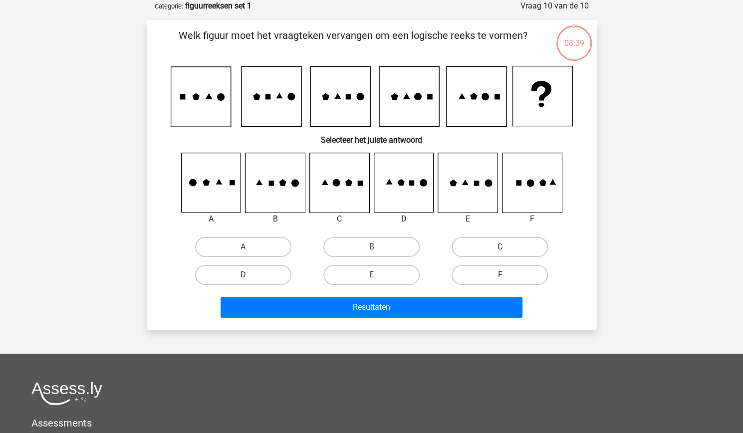
click at [377, 279] on input "E" at bounding box center [374, 278] width 6 height 6
radio input "true"
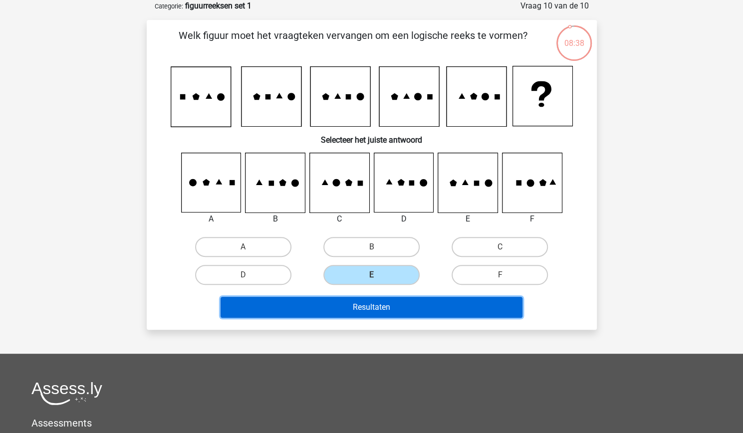
click at [380, 301] on button "Resultaten" at bounding box center [372, 307] width 302 height 21
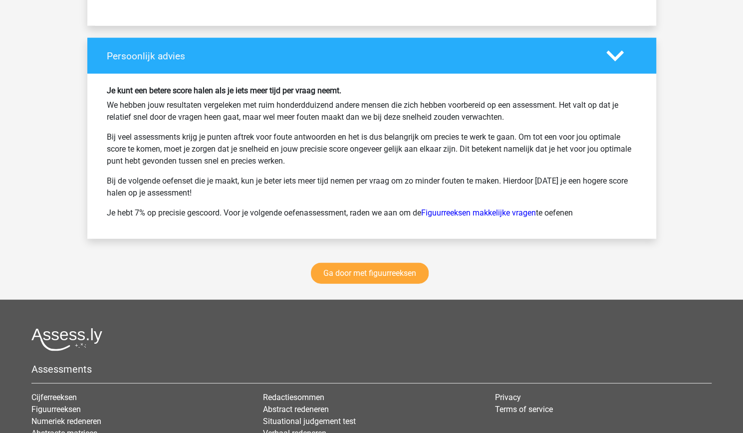
scroll to position [1292, 0]
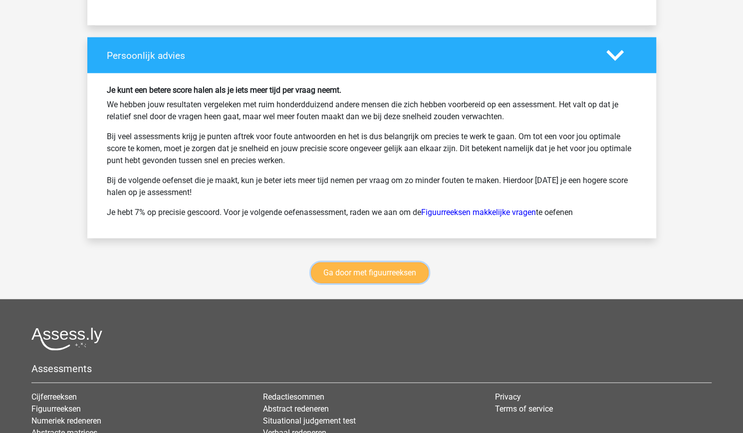
click at [364, 268] on link "Ga door met figuurreeksen" at bounding box center [370, 273] width 118 height 21
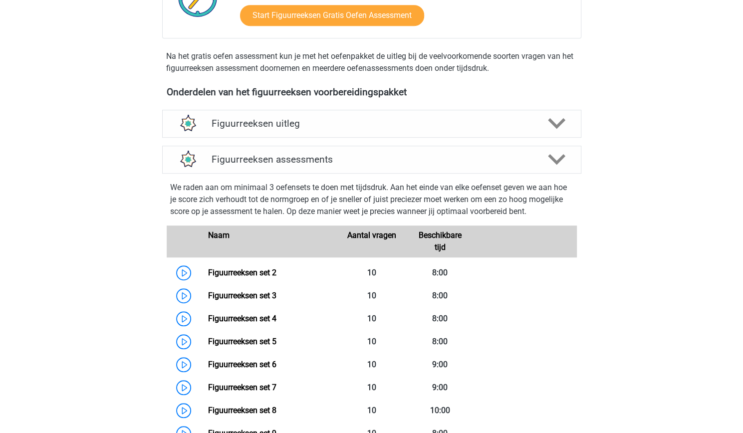
scroll to position [293, 0]
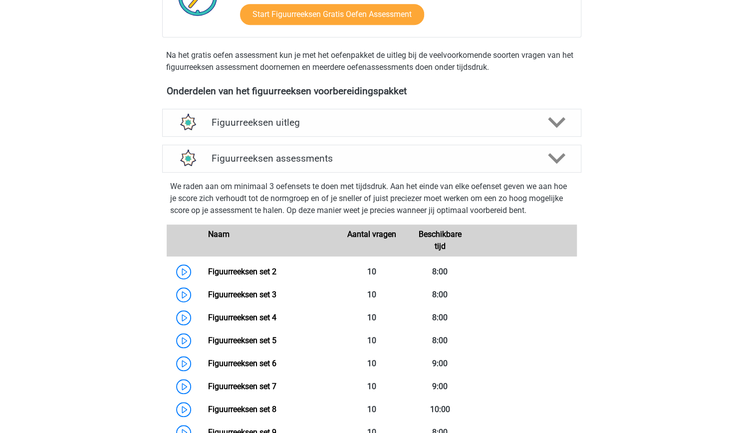
click at [350, 136] on div "Figuurreeksen uitleg Er zijn verschillende soorten patronen te herkennen die va…" at bounding box center [372, 123] width 458 height 36
click at [341, 129] on div "Figuurreeksen uitleg" at bounding box center [371, 123] width 419 height 28
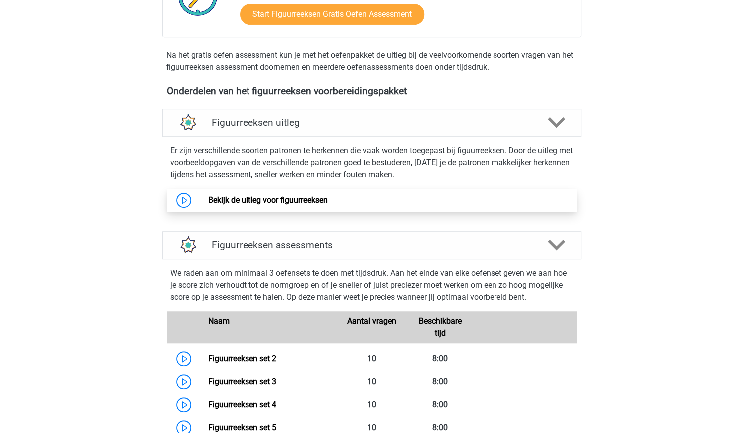
click at [290, 195] on link "Bekijk de uitleg voor figuurreeksen" at bounding box center [268, 199] width 120 height 9
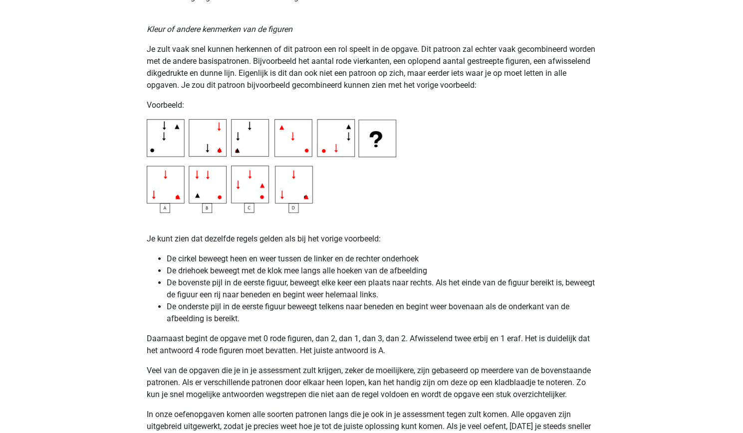
scroll to position [1829, 0]
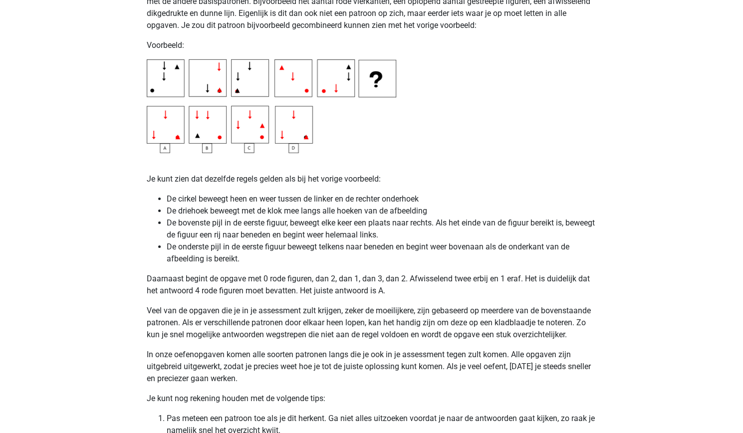
click at [268, 138] on img at bounding box center [272, 106] width 250 height 94
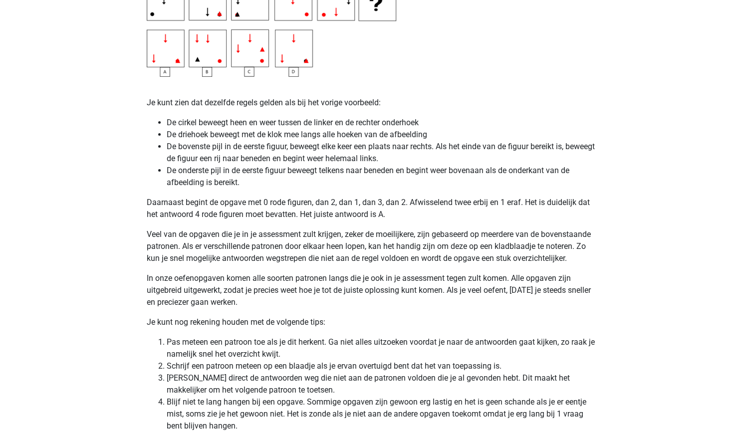
scroll to position [1905, 0]
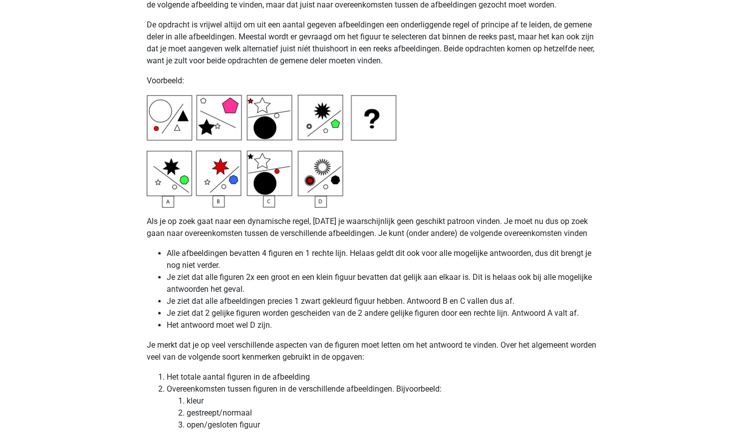
scroll to position [2427, 0]
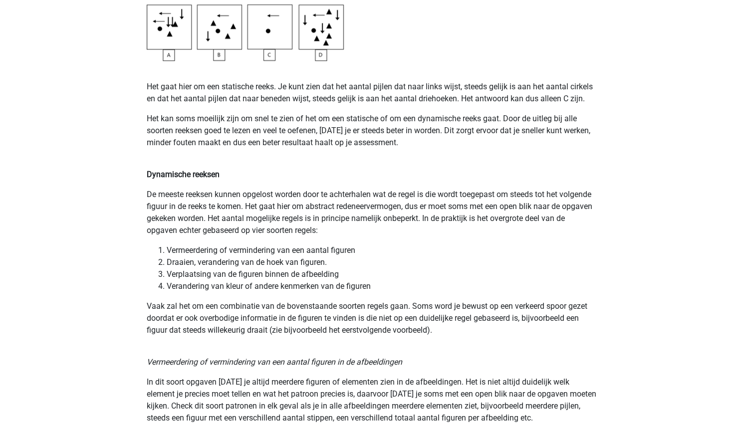
scroll to position [0, 0]
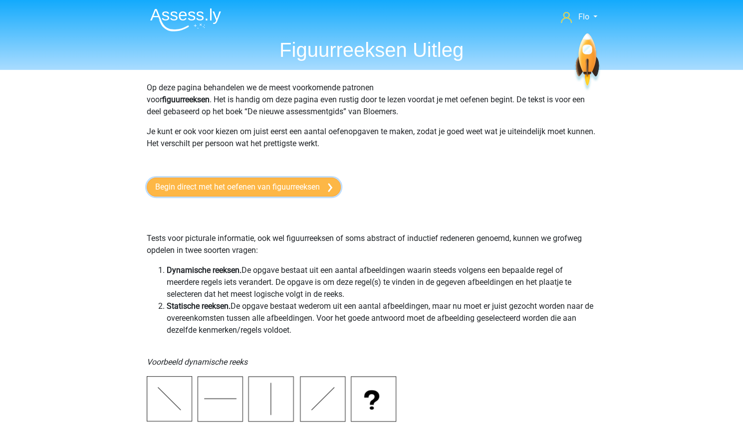
click at [159, 189] on link "Begin direct met het oefenen van figuurreeksen" at bounding box center [244, 187] width 194 height 19
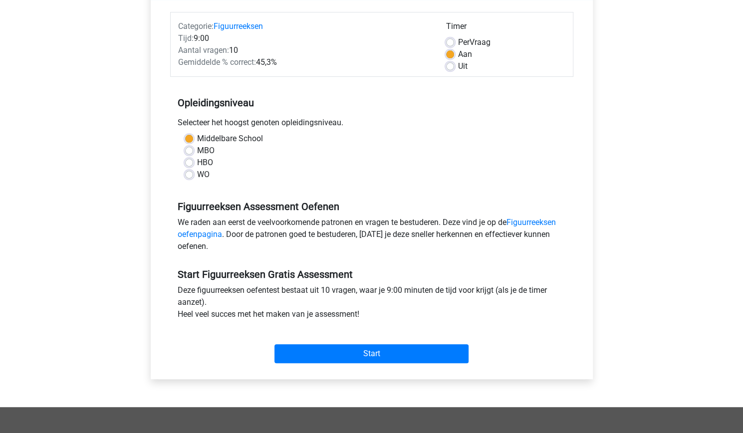
scroll to position [118, 0]
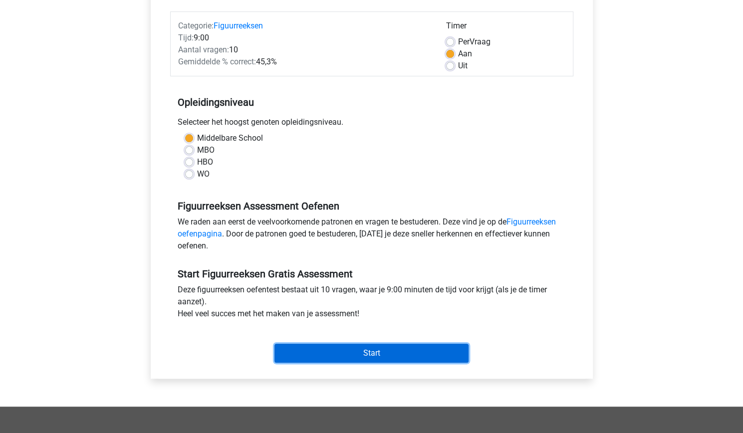
click at [351, 360] on input "Start" at bounding box center [372, 353] width 194 height 19
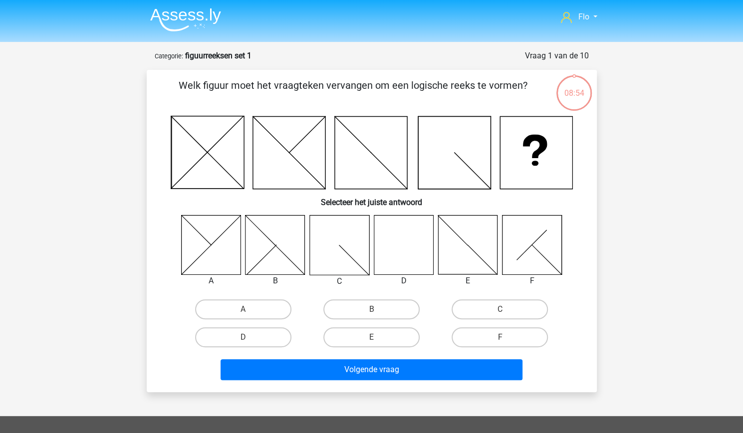
click at [395, 278] on div "D" at bounding box center [403, 281] width 75 height 12
click at [393, 261] on icon at bounding box center [403, 244] width 59 height 59
click at [487, 311] on label "C" at bounding box center [500, 310] width 96 height 20
click at [500, 311] on input "C" at bounding box center [503, 313] width 6 height 6
radio input "true"
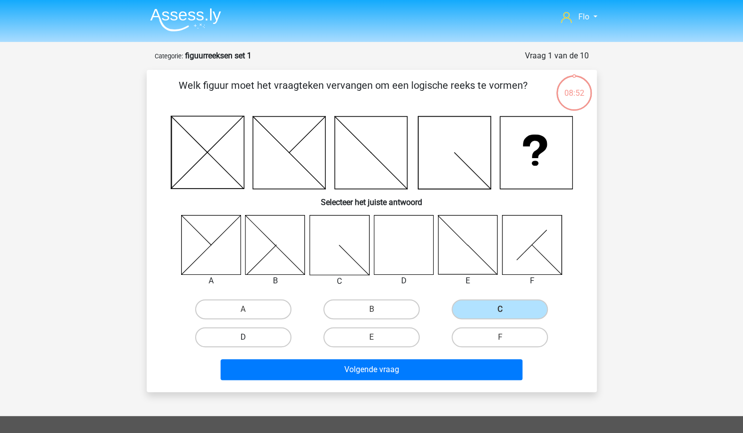
click at [273, 331] on label "D" at bounding box center [243, 338] width 96 height 20
click at [250, 337] on input "D" at bounding box center [246, 340] width 6 height 6
radio input "true"
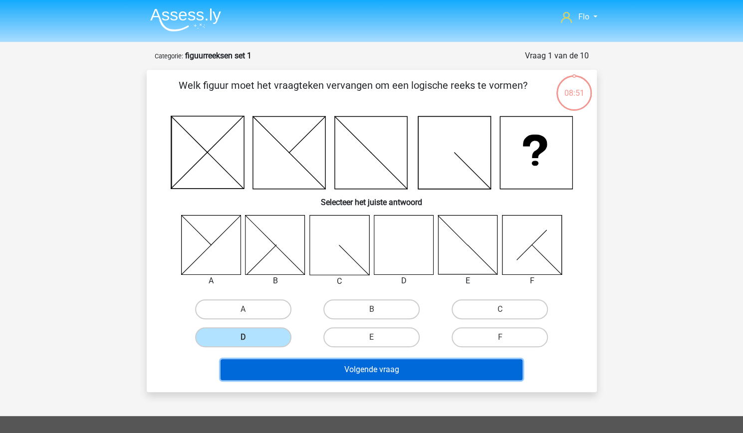
click at [347, 378] on button "Volgende vraag" at bounding box center [372, 369] width 302 height 21
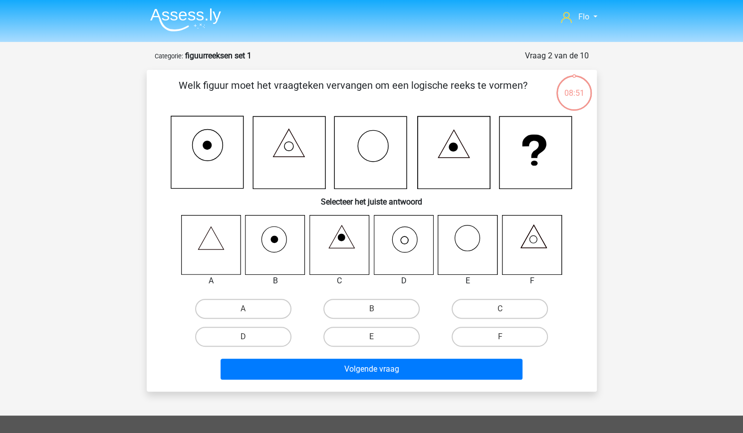
scroll to position [50, 0]
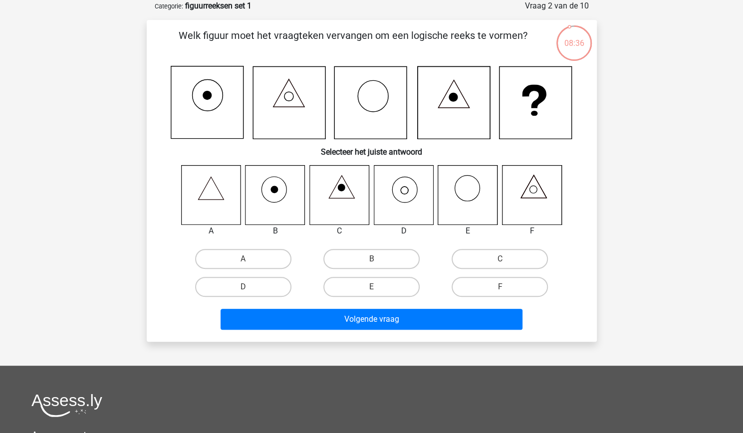
click at [204, 210] on icon at bounding box center [210, 194] width 59 height 59
click at [404, 257] on label "B" at bounding box center [372, 259] width 96 height 20
click at [378, 259] on input "B" at bounding box center [374, 262] width 6 height 6
radio input "true"
click at [230, 292] on label "D" at bounding box center [243, 287] width 96 height 20
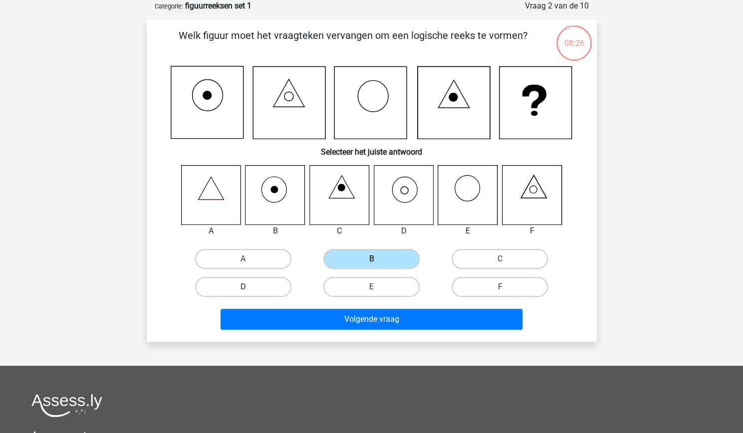
click at [243, 292] on input "D" at bounding box center [246, 290] width 6 height 6
radio input "true"
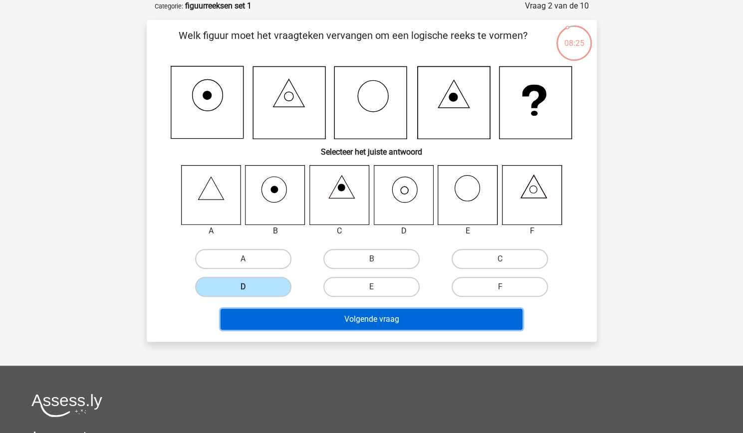
click at [302, 316] on button "Volgende vraag" at bounding box center [372, 319] width 302 height 21
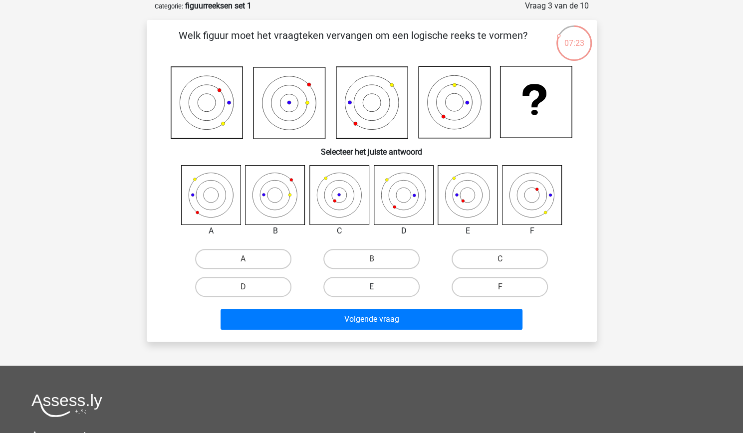
click at [347, 294] on label "E" at bounding box center [372, 287] width 96 height 20
click at [371, 294] on input "E" at bounding box center [374, 290] width 6 height 6
radio input "true"
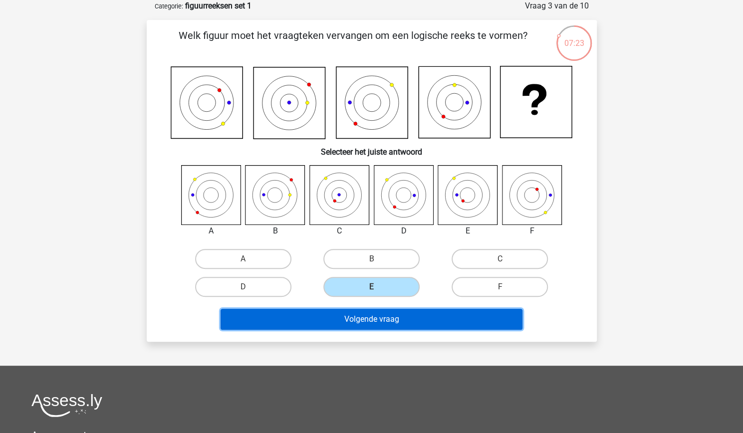
click at [347, 321] on button "Volgende vraag" at bounding box center [372, 319] width 302 height 21
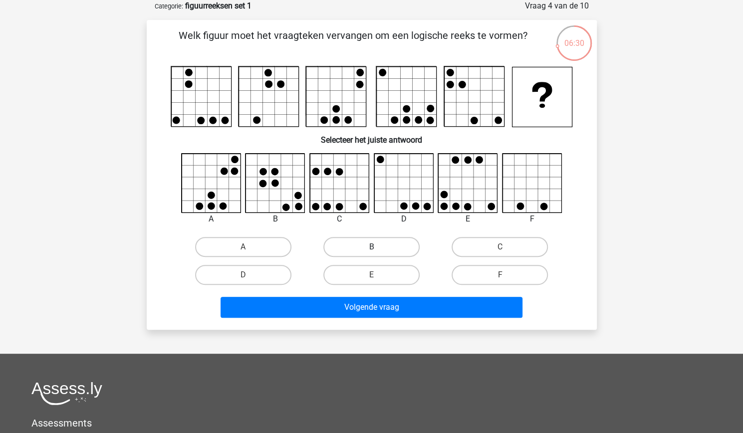
click at [375, 254] on label "B" at bounding box center [372, 247] width 96 height 20
click at [375, 254] on input "B" at bounding box center [374, 250] width 6 height 6
radio input "true"
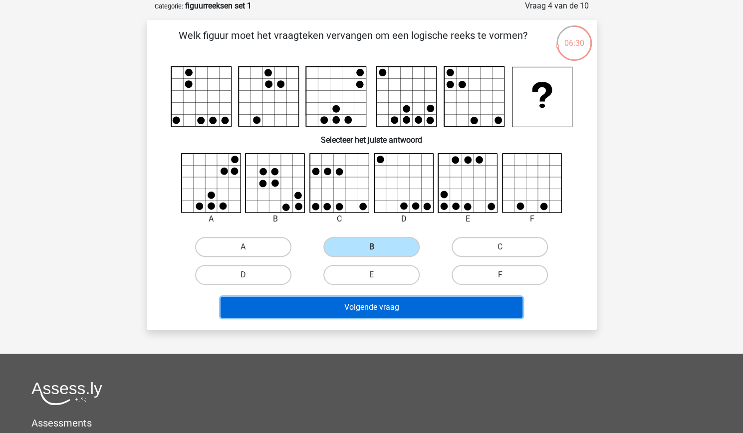
click at [365, 309] on button "Volgende vraag" at bounding box center [372, 307] width 302 height 21
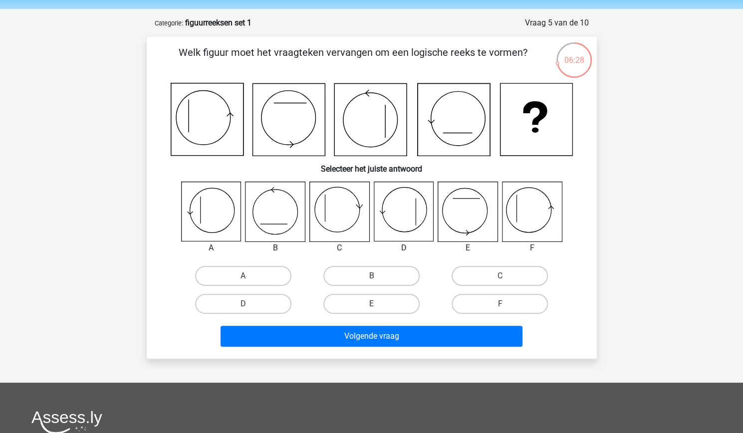
scroll to position [32, 0]
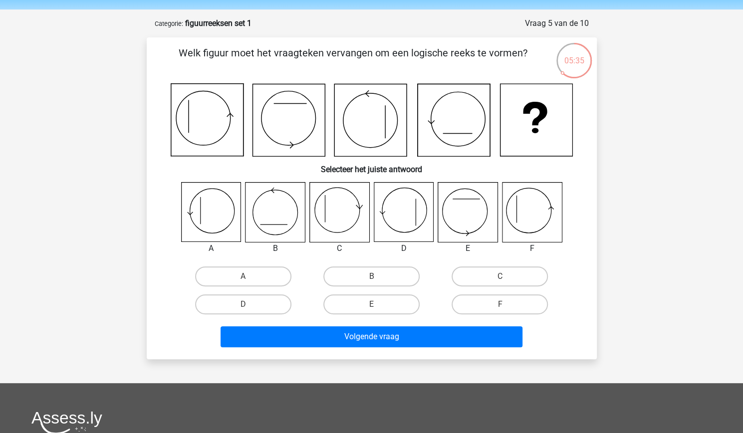
click at [171, 234] on div "A B C D E" at bounding box center [372, 250] width 418 height 136
click at [171, 233] on div "A B C D E" at bounding box center [372, 250] width 418 height 136
click at [172, 233] on div "A B C D E" at bounding box center [372, 250] width 418 height 136
click at [238, 275] on label "A" at bounding box center [243, 277] width 96 height 20
click at [243, 277] on input "A" at bounding box center [246, 280] width 6 height 6
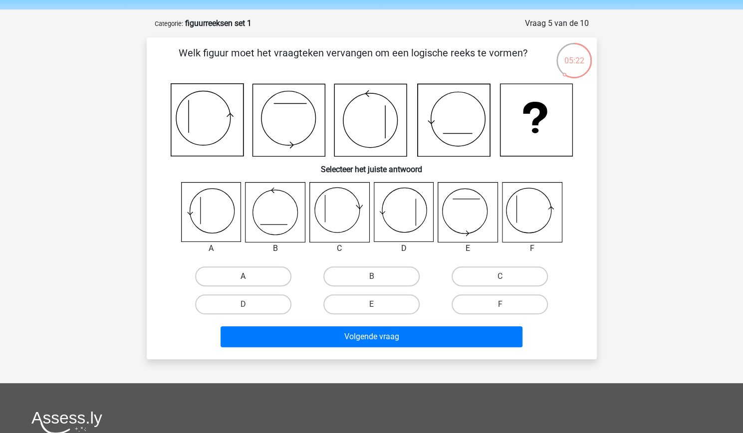
radio input "true"
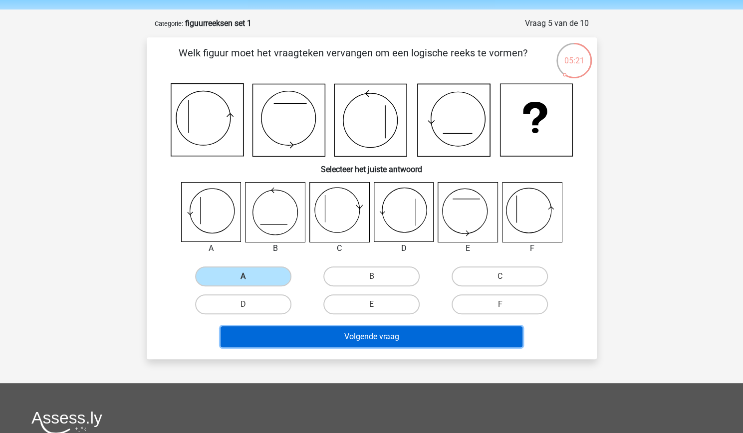
click at [338, 334] on button "Volgende vraag" at bounding box center [372, 337] width 302 height 21
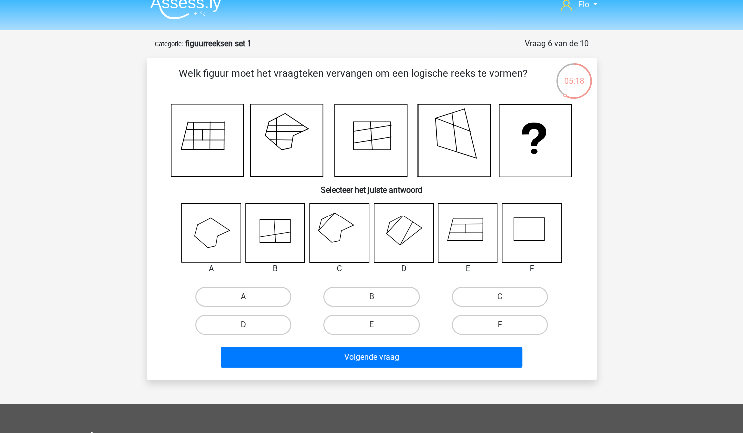
scroll to position [12, 0]
click at [408, 239] on icon at bounding box center [403, 232] width 59 height 59
click at [243, 328] on input "D" at bounding box center [246, 328] width 6 height 6
radio input "true"
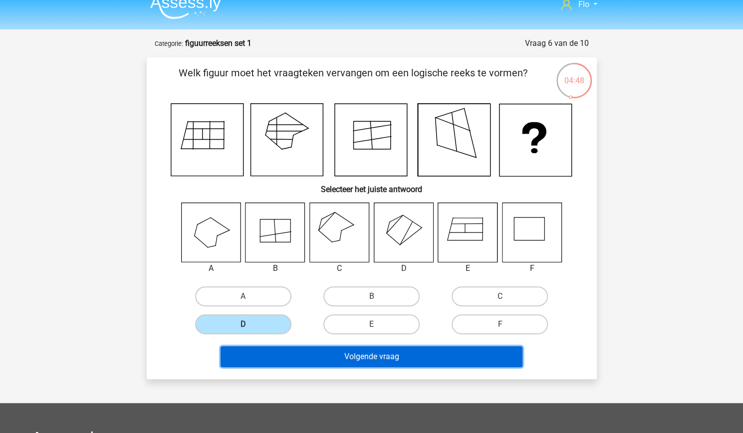
click at [271, 355] on button "Volgende vraag" at bounding box center [372, 356] width 302 height 21
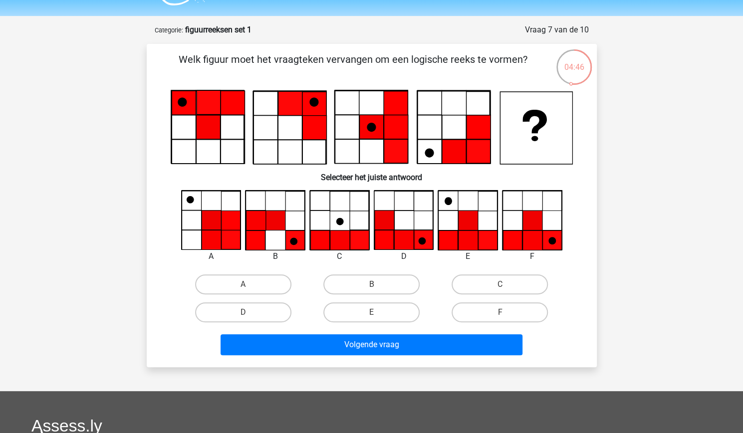
scroll to position [23, 0]
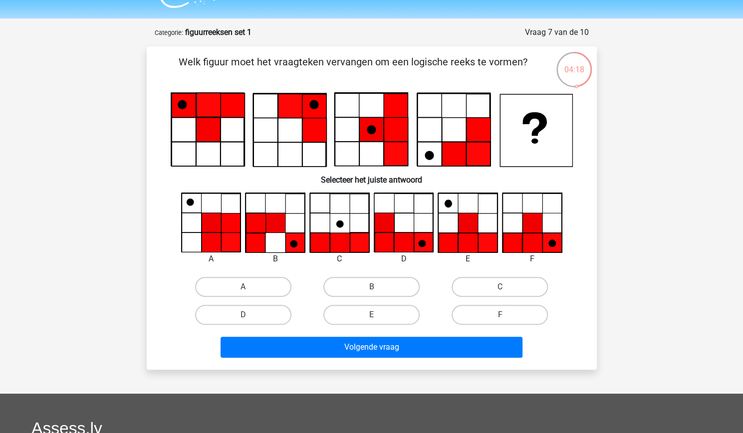
click at [228, 157] on icon at bounding box center [207, 130] width 72 height 72
click at [253, 155] on icon at bounding box center [289, 130] width 72 height 72
click at [502, 328] on div "F" at bounding box center [500, 315] width 128 height 28
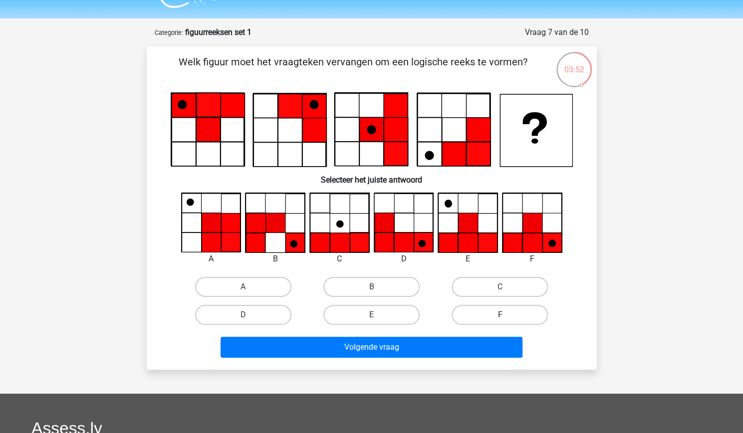
click at [487, 315] on label "F" at bounding box center [500, 315] width 96 height 20
click at [500, 315] on input "F" at bounding box center [503, 318] width 6 height 6
radio input "true"
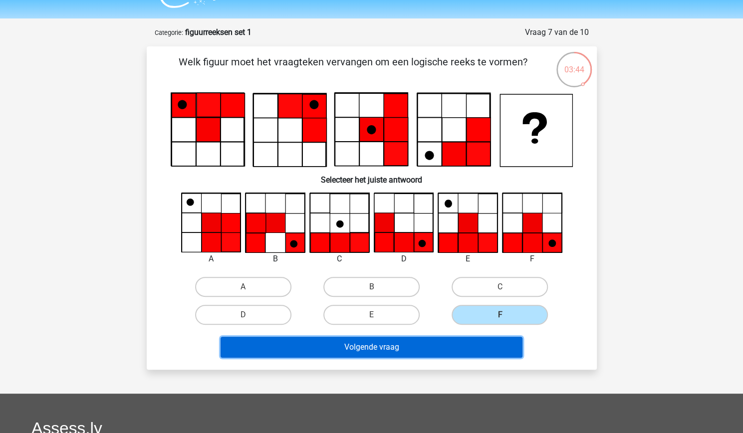
click at [407, 349] on button "Volgende vraag" at bounding box center [372, 347] width 302 height 21
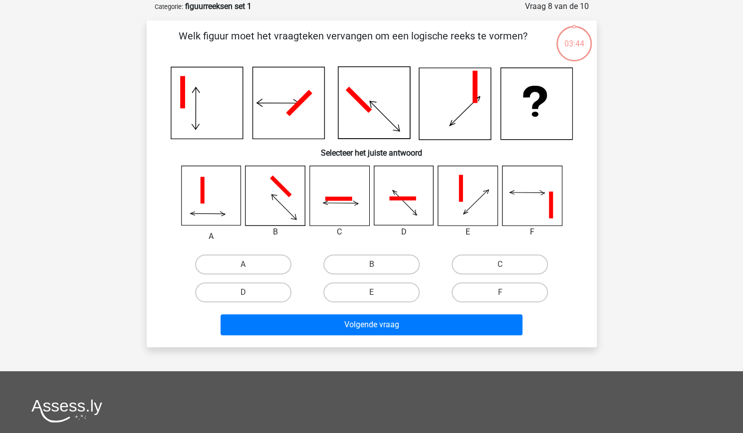
scroll to position [50, 0]
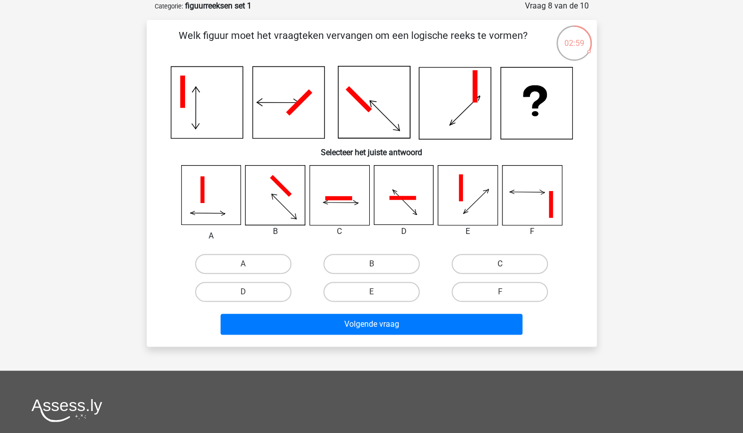
click at [487, 254] on label "C" at bounding box center [500, 264] width 96 height 20
click at [500, 264] on input "C" at bounding box center [503, 267] width 6 height 6
radio input "true"
click at [461, 288] on label "F" at bounding box center [500, 292] width 96 height 20
click at [500, 292] on input "F" at bounding box center [503, 295] width 6 height 6
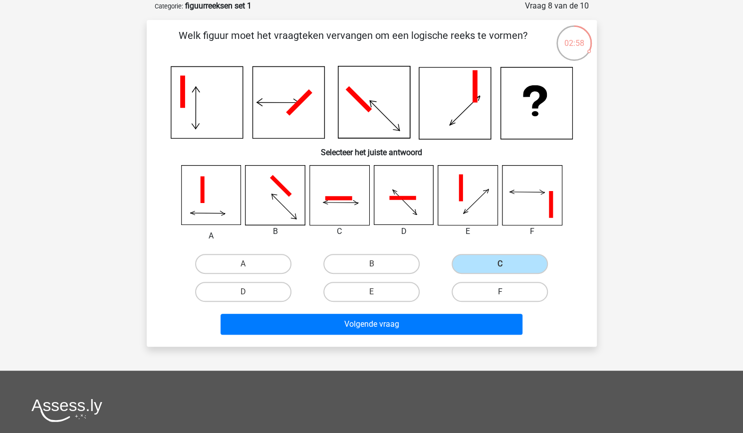
radio input "true"
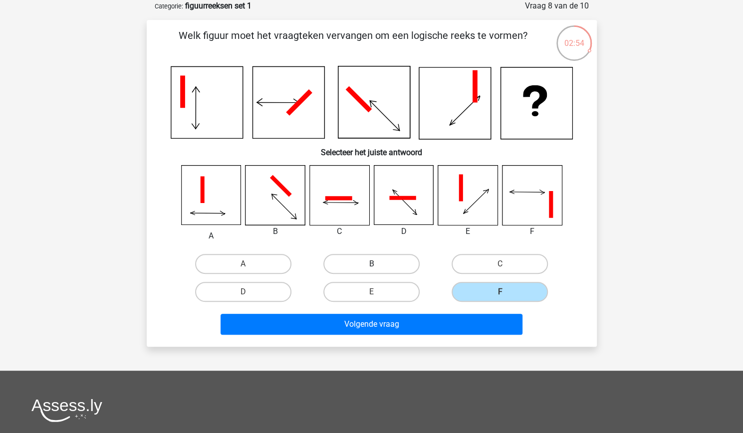
click at [363, 271] on label "B" at bounding box center [372, 264] width 96 height 20
click at [371, 271] on input "B" at bounding box center [374, 267] width 6 height 6
radio input "true"
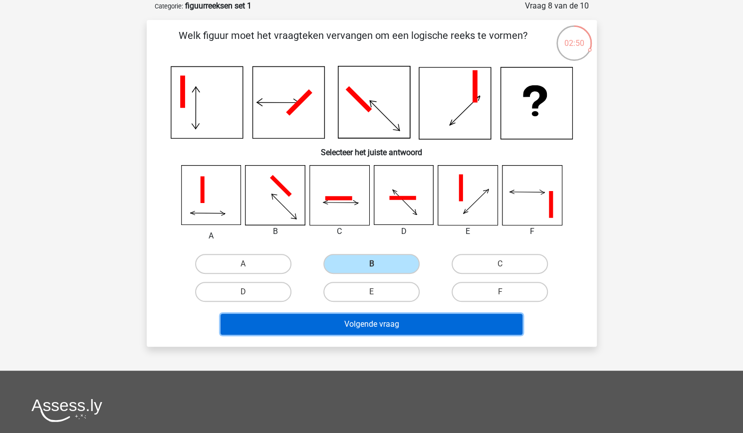
click at [358, 334] on button "Volgende vraag" at bounding box center [372, 324] width 302 height 21
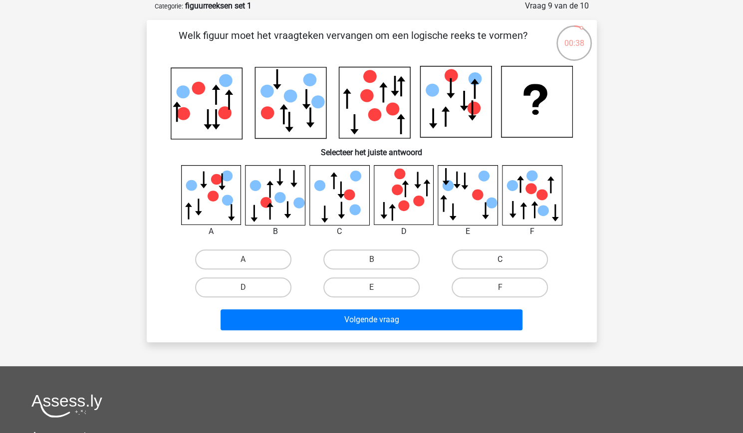
click at [514, 260] on label "C" at bounding box center [500, 260] width 96 height 20
click at [507, 260] on input "C" at bounding box center [503, 263] width 6 height 6
radio input "true"
click at [425, 306] on div "Volgende vraag" at bounding box center [372, 318] width 418 height 33
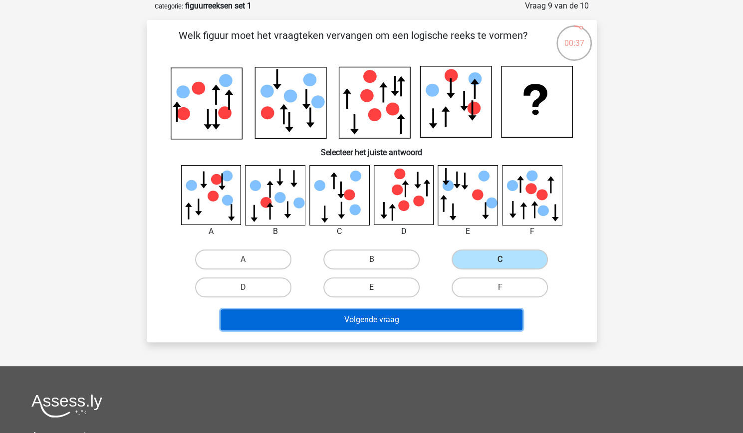
click at [421, 320] on button "Volgende vraag" at bounding box center [372, 320] width 302 height 21
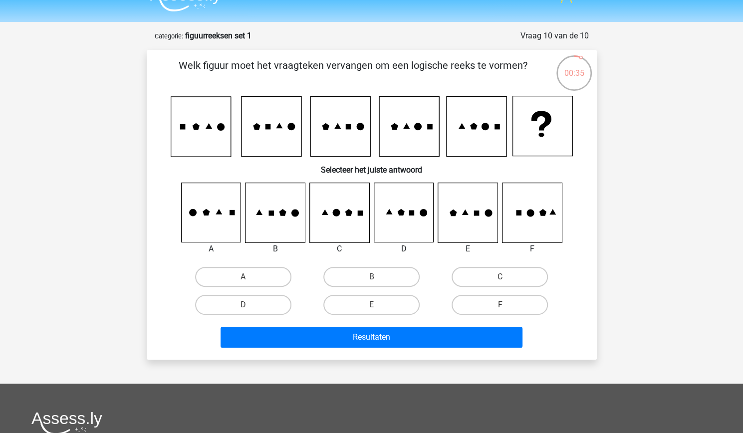
scroll to position [20, 0]
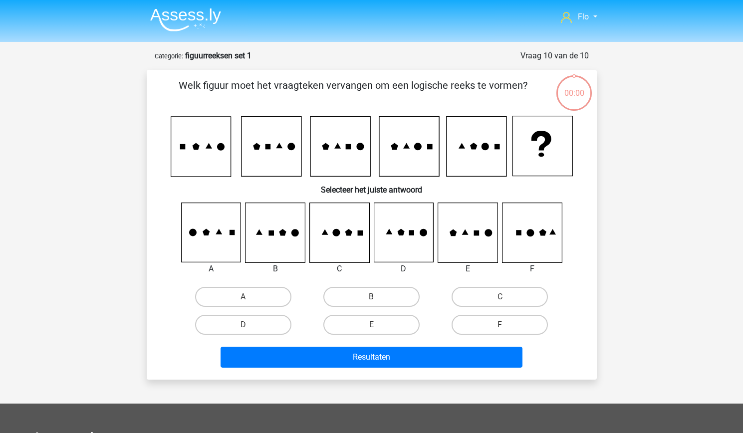
scroll to position [20, 0]
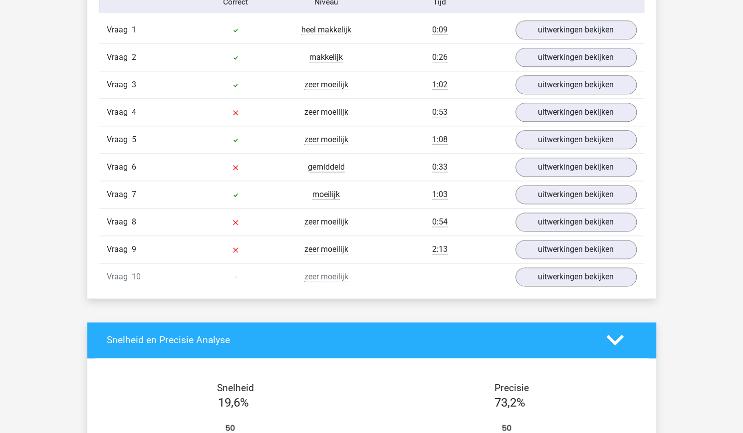
scroll to position [678, 0]
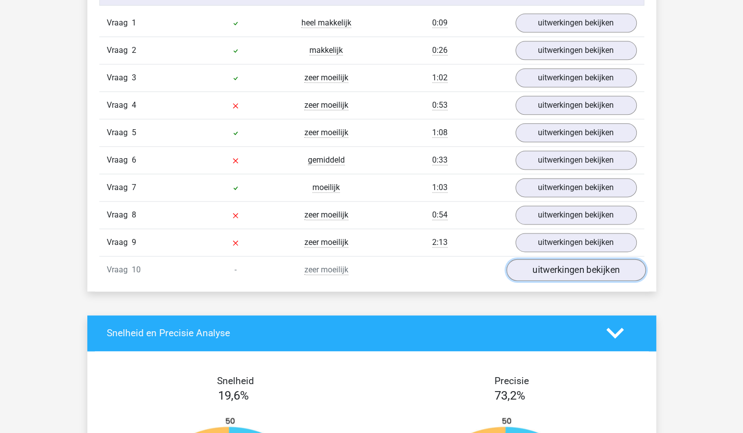
click at [530, 267] on link "uitwerkingen bekijken" at bounding box center [575, 270] width 139 height 22
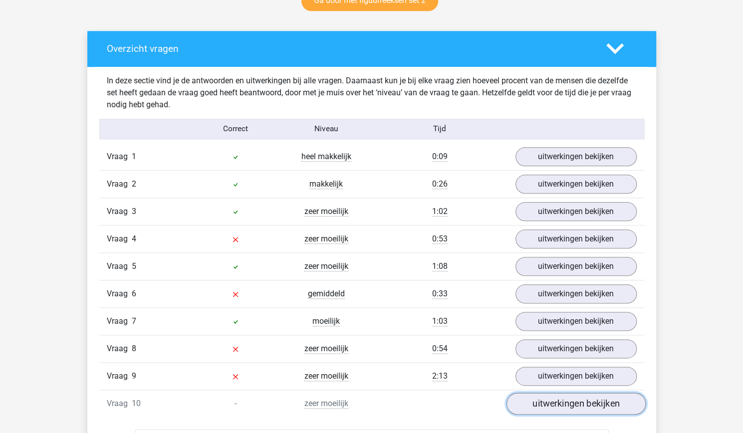
scroll to position [545, 0]
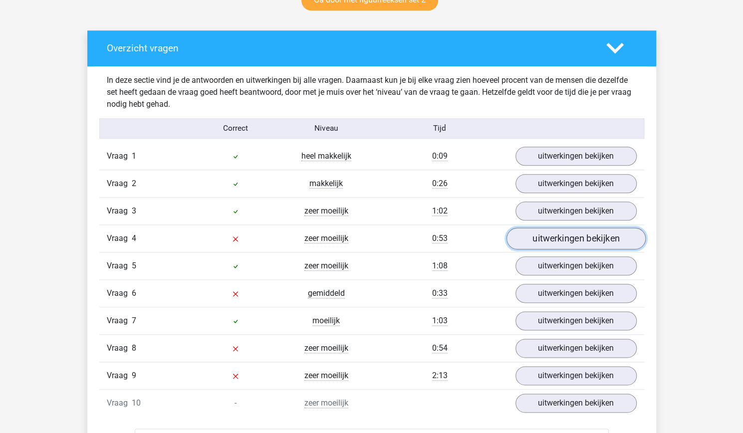
click at [543, 238] on link "uitwerkingen bekijken" at bounding box center [575, 239] width 139 height 22
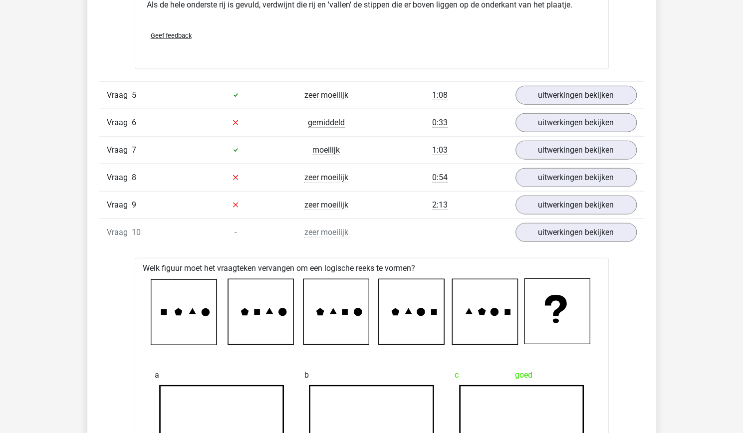
scroll to position [1310, 0]
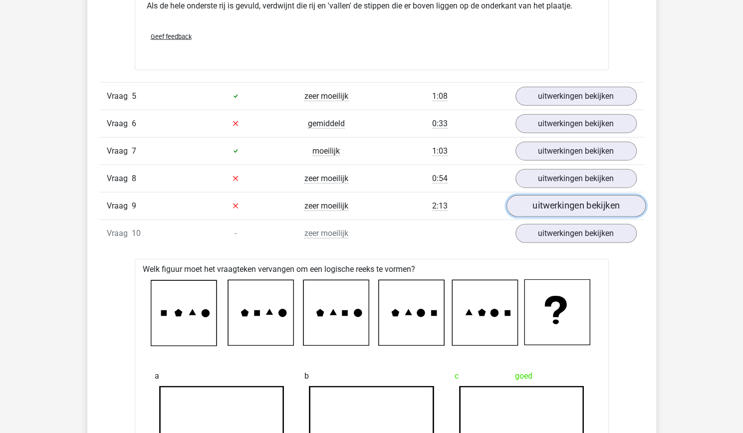
click at [544, 203] on link "uitwerkingen bekijken" at bounding box center [575, 206] width 139 height 22
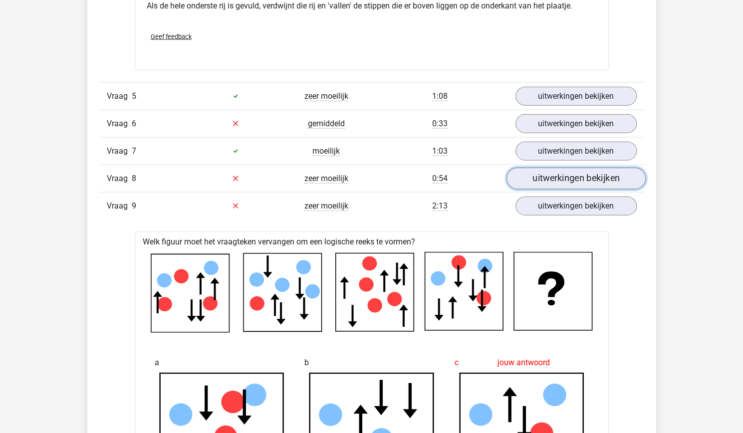
click at [552, 183] on link "uitwerkingen bekijken" at bounding box center [575, 179] width 139 height 22
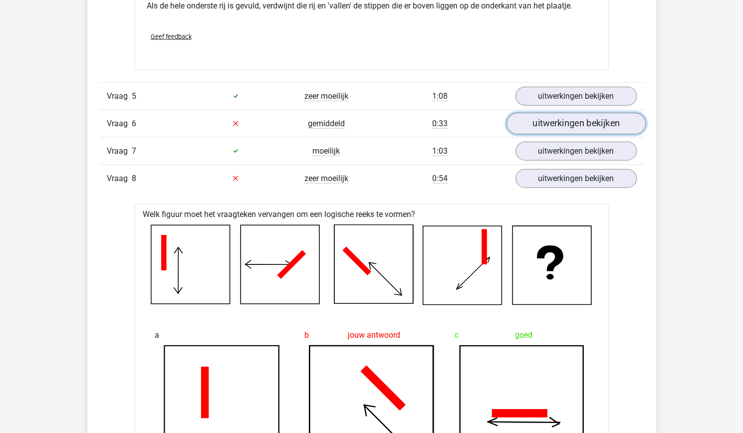
click at [540, 127] on link "uitwerkingen bekijken" at bounding box center [575, 124] width 139 height 22
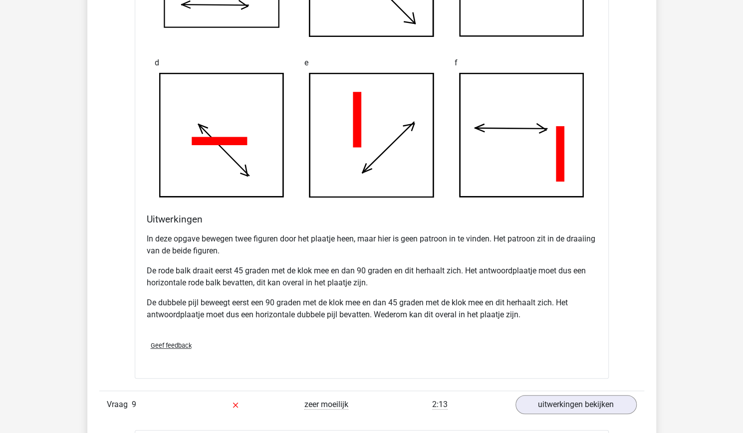
scroll to position [2344, 0]
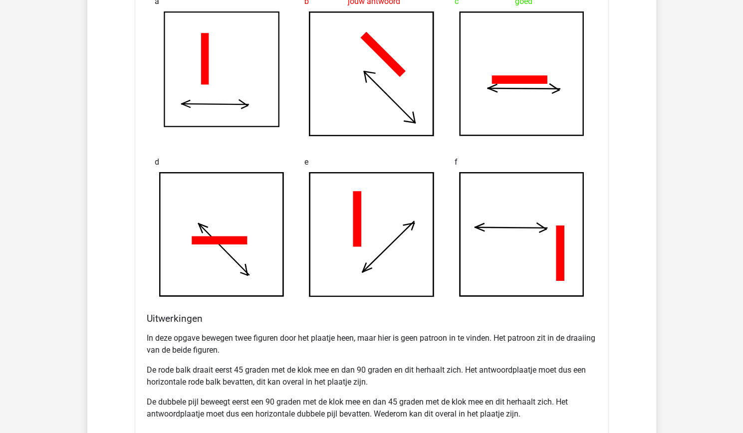
drag, startPoint x: 408, startPoint y: 201, endPoint x: 498, endPoint y: -43, distance: 260.3
click at [498, 0] on html "Flo fhclangendijk@gmail.com" at bounding box center [371, 197] width 743 height 4882
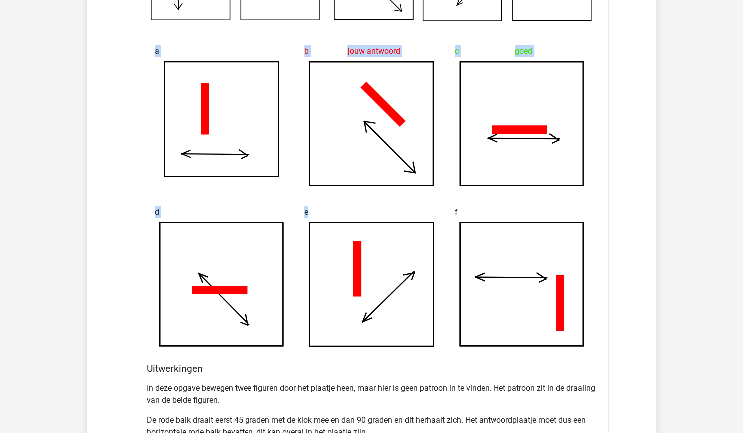
click at [435, 71] on icon at bounding box center [372, 123] width 134 height 125
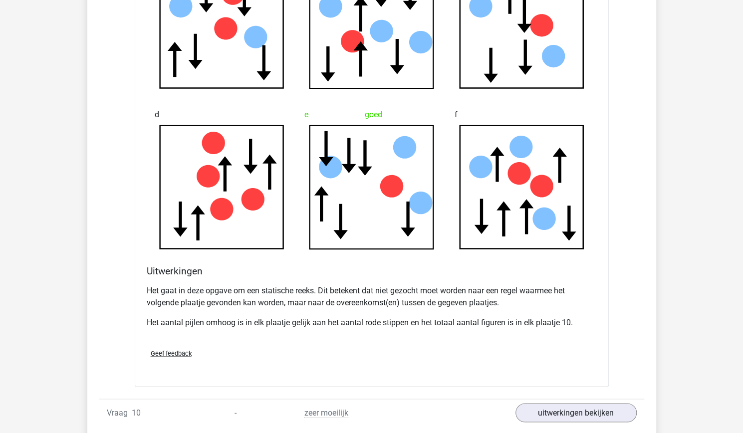
scroll to position [2951, 0]
click at [302, 322] on p "Het aantal pijlen omhoog is in elk plaatje gelijk aan het aantal rode stippen e…" at bounding box center [372, 324] width 450 height 12
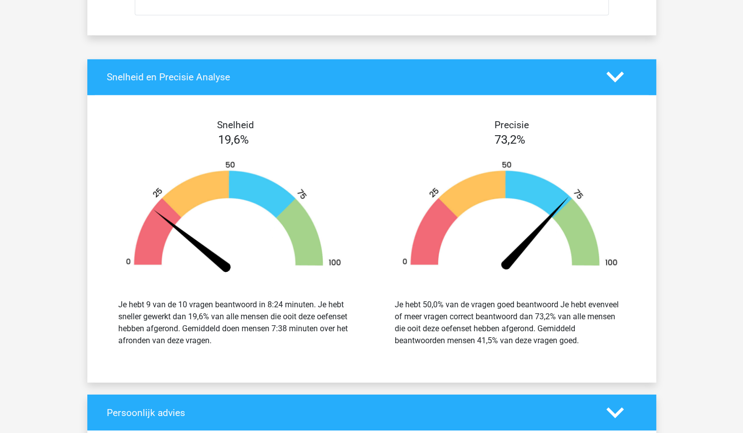
scroll to position [3970, 0]
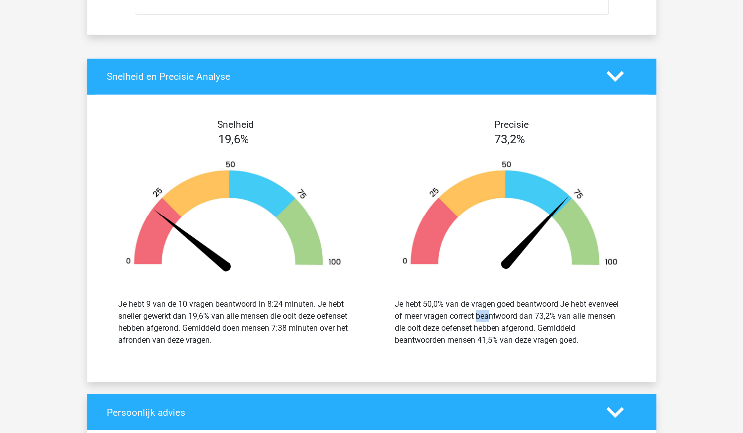
drag, startPoint x: 432, startPoint y: 309, endPoint x: 424, endPoint y: 309, distance: 8.5
click at [424, 309] on div "Je hebt 50,0% van de vragen goed beantwoord Je hebt evenveel of meer vragen cor…" at bounding box center [510, 323] width 231 height 48
drag, startPoint x: 400, startPoint y: 313, endPoint x: 444, endPoint y: 321, distance: 44.7
click at [444, 321] on div "Je hebt 50,0% van de vragen goed beantwoord Je hebt evenveel of meer vragen cor…" at bounding box center [510, 323] width 231 height 48
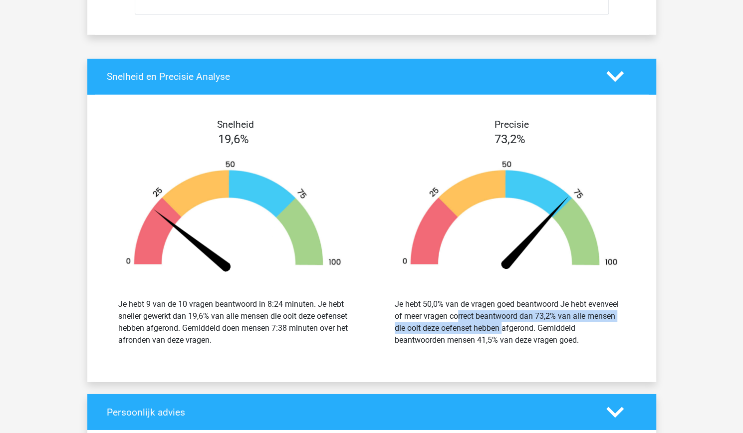
click at [444, 321] on div "Je hebt 50,0% van de vragen goed beantwoord Je hebt evenveel of meer vragen cor…" at bounding box center [510, 323] width 231 height 48
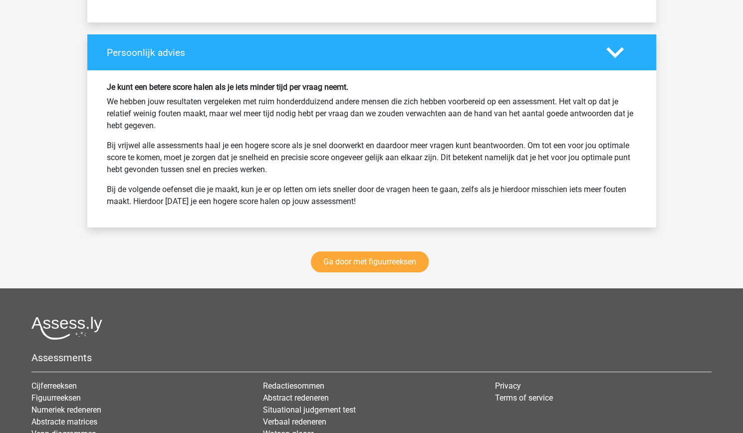
scroll to position [4330, 0]
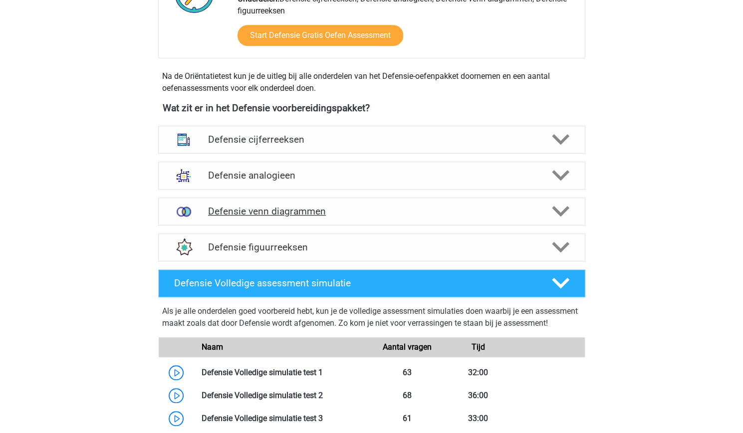
scroll to position [396, 0]
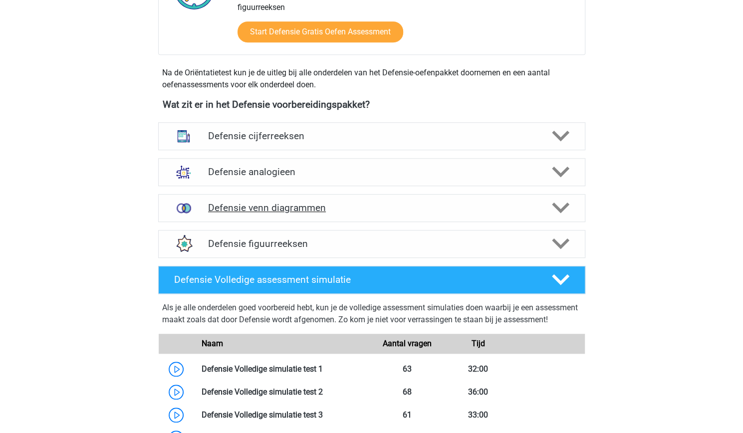
click at [360, 206] on h4 "Defensie venn diagrammen" at bounding box center [371, 207] width 327 height 11
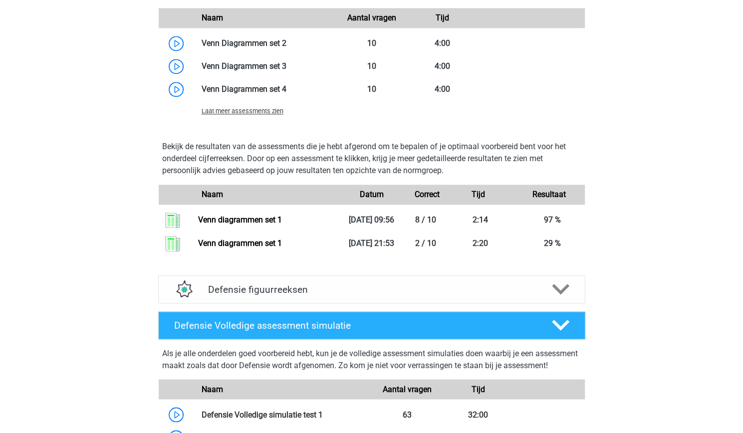
scroll to position [856, 0]
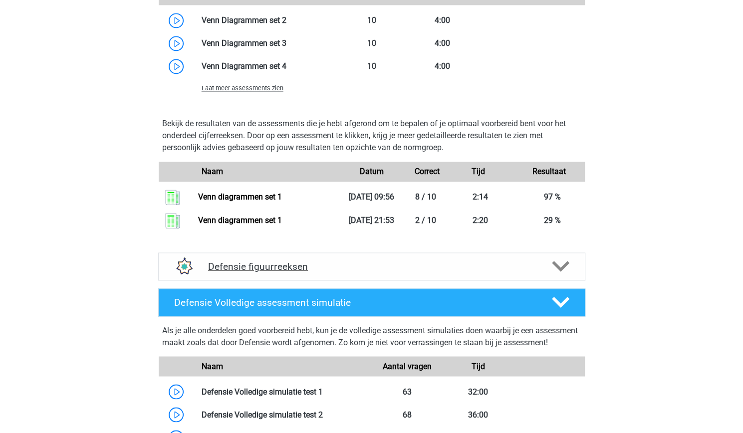
click at [259, 271] on h4 "Defensie figuurreeksen" at bounding box center [371, 266] width 327 height 11
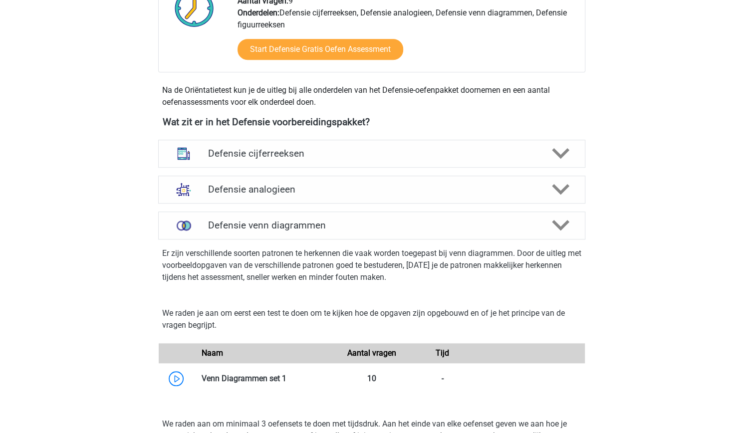
scroll to position [378, 0]
click at [314, 173] on div "Defensie analogieen Bij het oplossen van Analogieën moet je een relatie tussen …" at bounding box center [372, 190] width 466 height 36
click at [315, 186] on h4 "Defensie analogieen" at bounding box center [371, 189] width 327 height 11
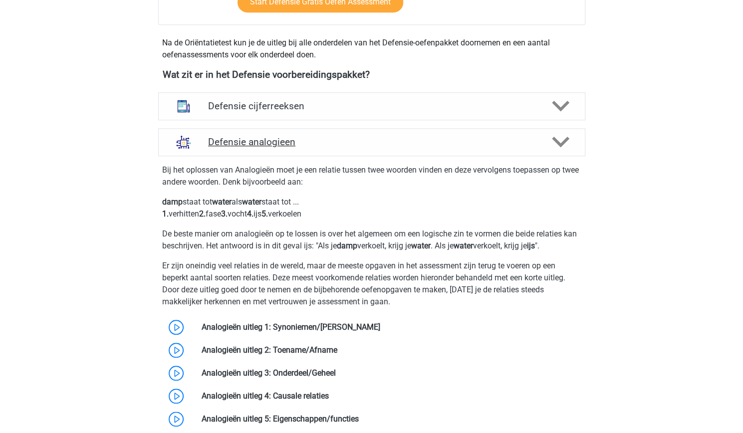
scroll to position [421, 0]
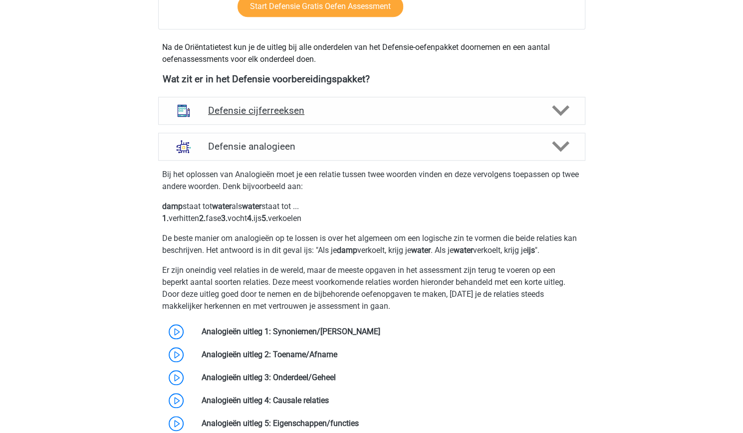
click at [312, 112] on h4 "Defensie cijferreeksen" at bounding box center [371, 110] width 327 height 11
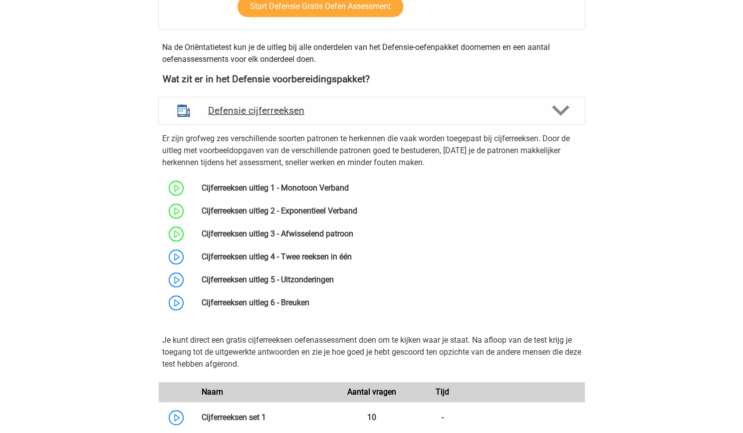
click at [326, 122] on div "Defensie cijferreeksen" at bounding box center [371, 111] width 427 height 28
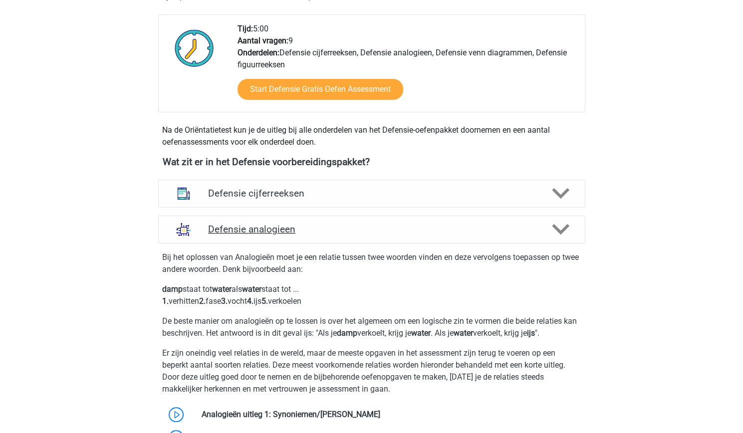
scroll to position [345, 0]
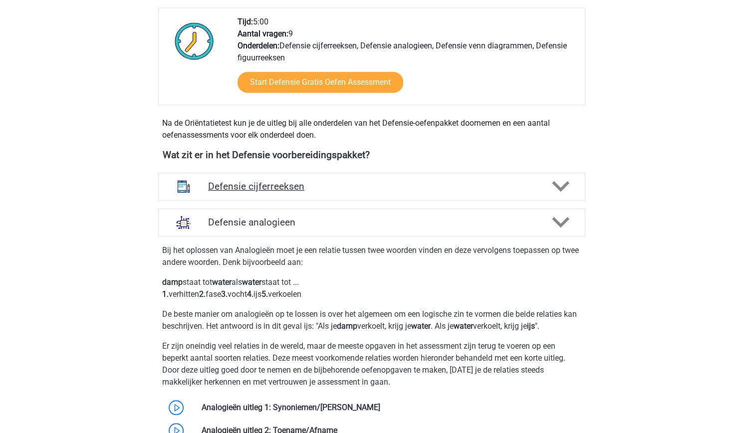
click at [275, 198] on div "Defensie cijferreeksen" at bounding box center [371, 187] width 427 height 28
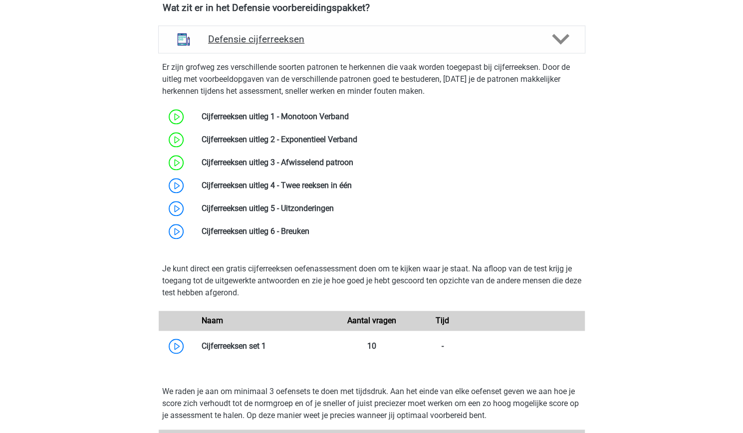
scroll to position [492, 0]
